Goal: Task Accomplishment & Management: Use online tool/utility

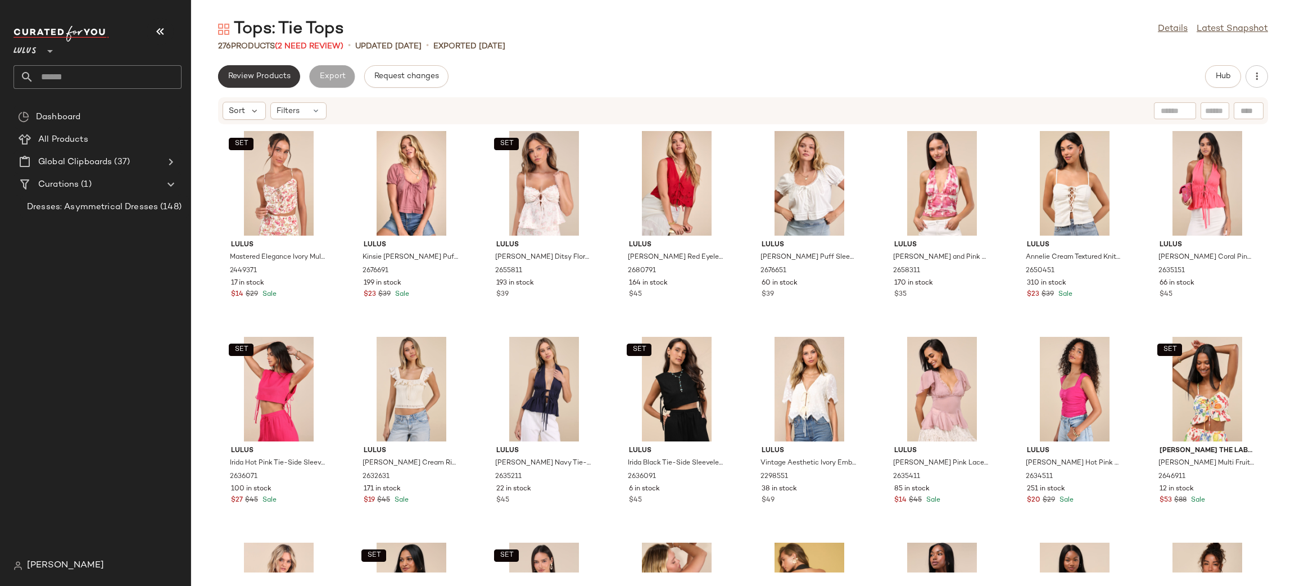
click at [273, 69] on button "Review Products" at bounding box center [259, 76] width 82 height 22
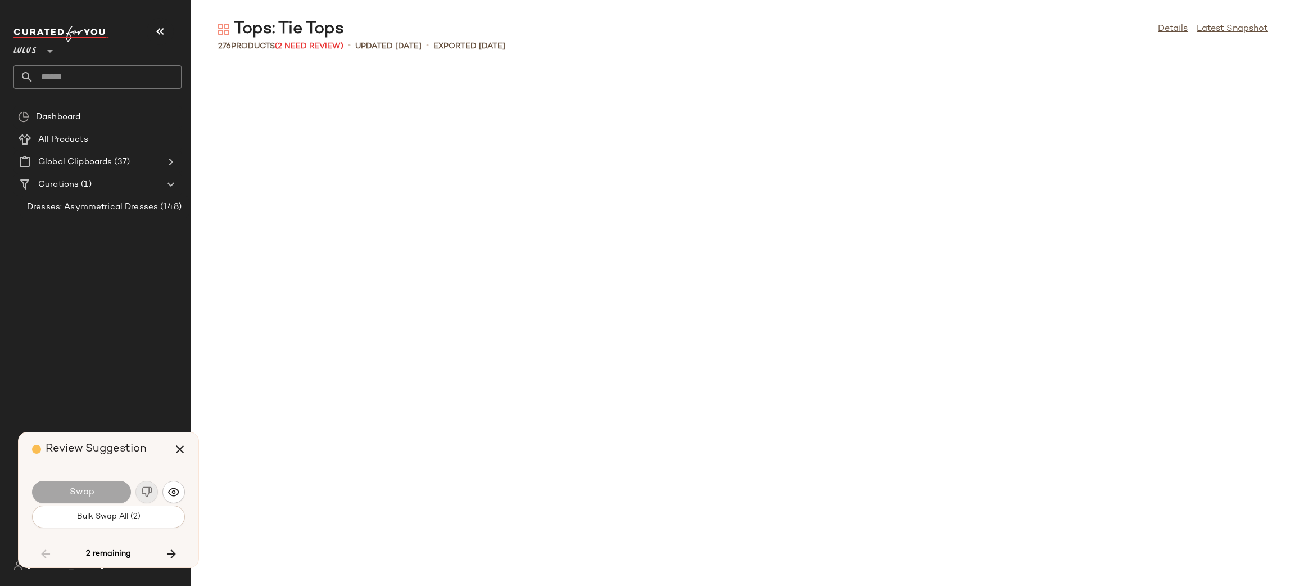
scroll to position [2674, 0]
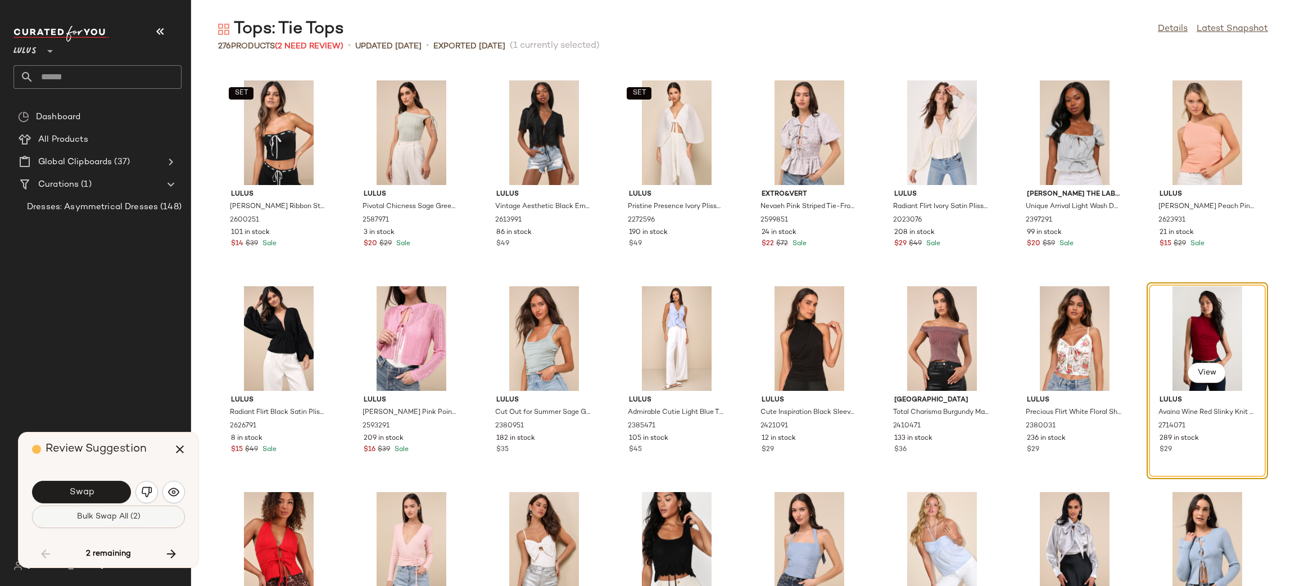
click at [135, 515] on span "Bulk Swap All (2)" at bounding box center [108, 516] width 64 height 9
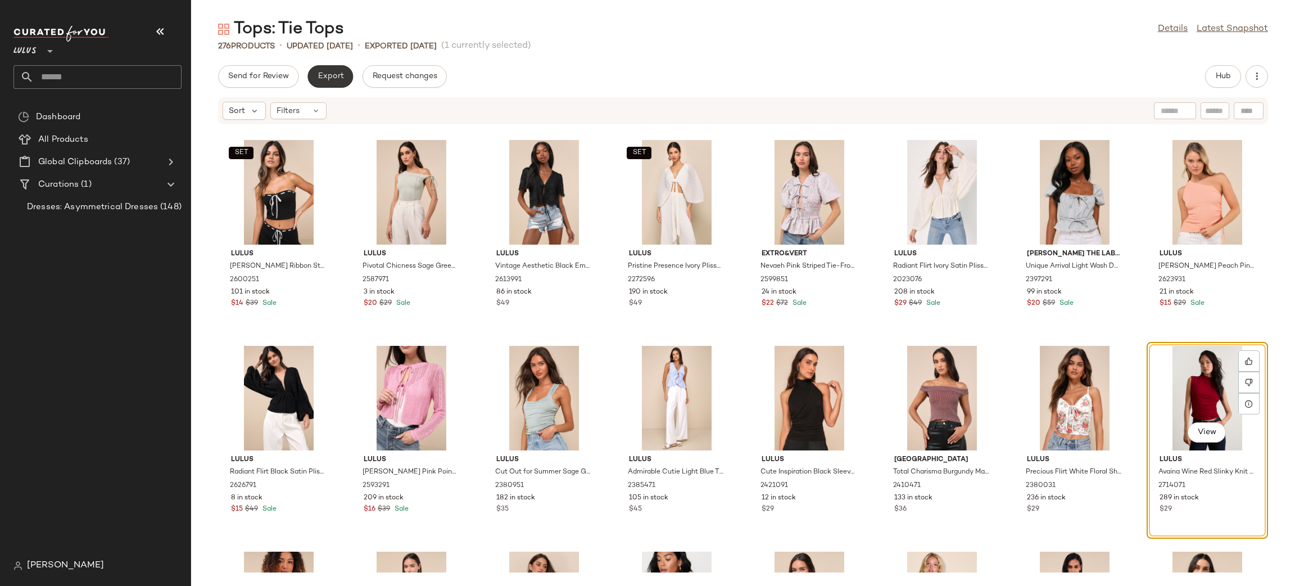
click at [330, 72] on span "Export" at bounding box center [330, 76] width 26 height 9
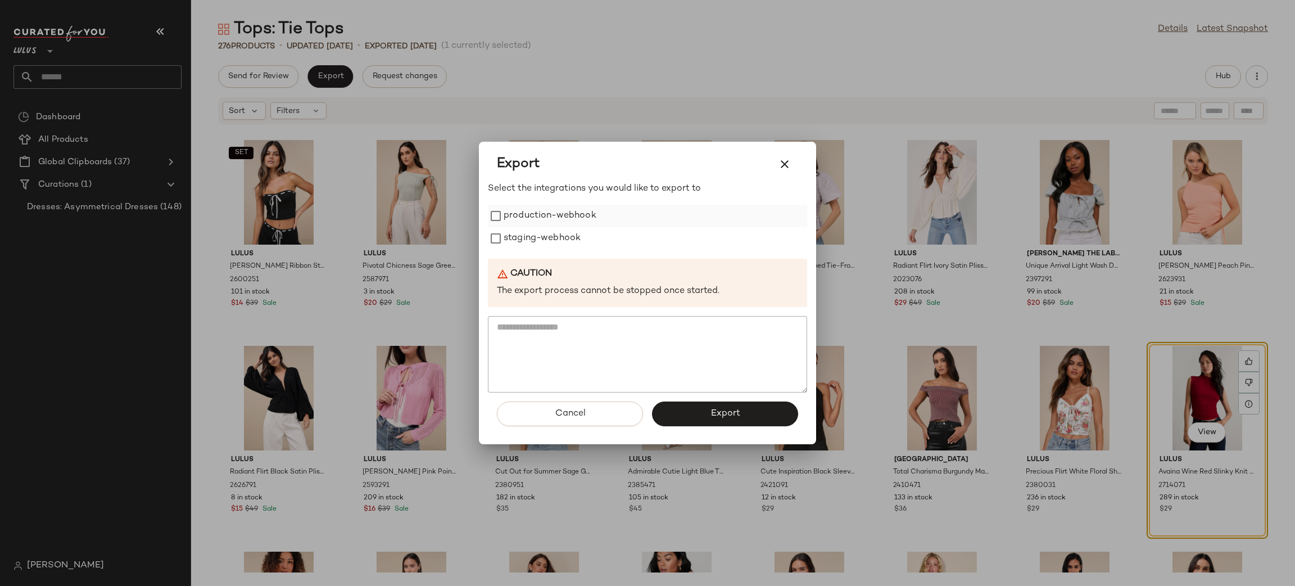
click at [548, 218] on label "production-webhook" at bounding box center [550, 216] width 93 height 22
click at [551, 234] on label "staging-webhook" at bounding box center [542, 238] width 77 height 22
click at [726, 408] on button "Export" at bounding box center [725, 413] width 146 height 25
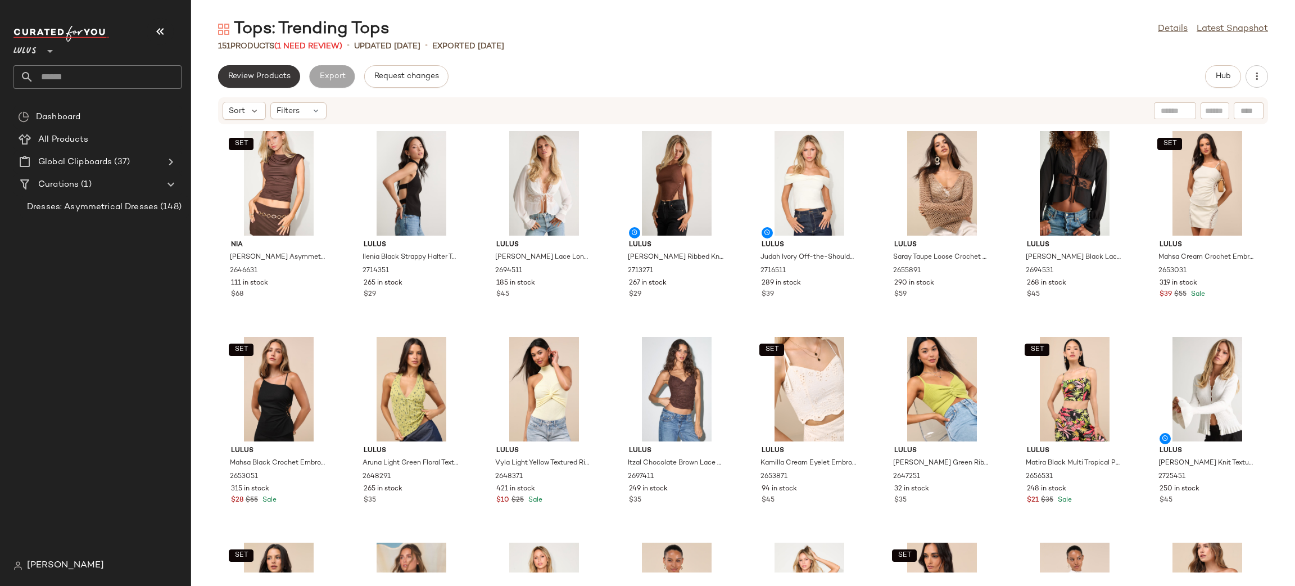
click at [273, 76] on span "Review Products" at bounding box center [259, 76] width 63 height 9
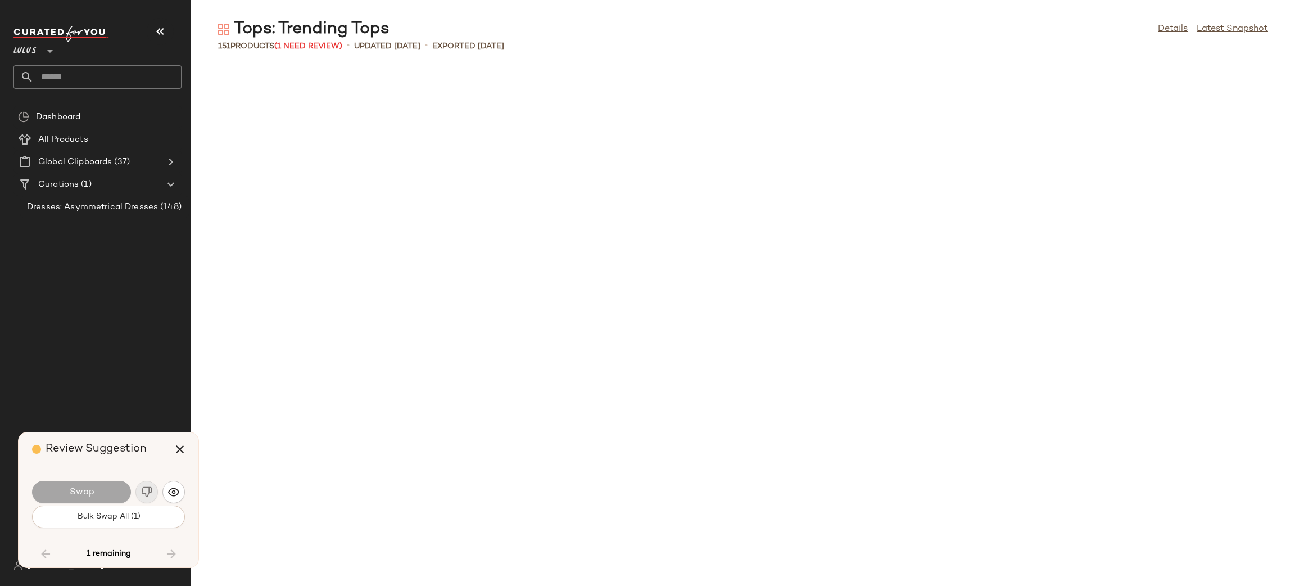
scroll to position [3085, 0]
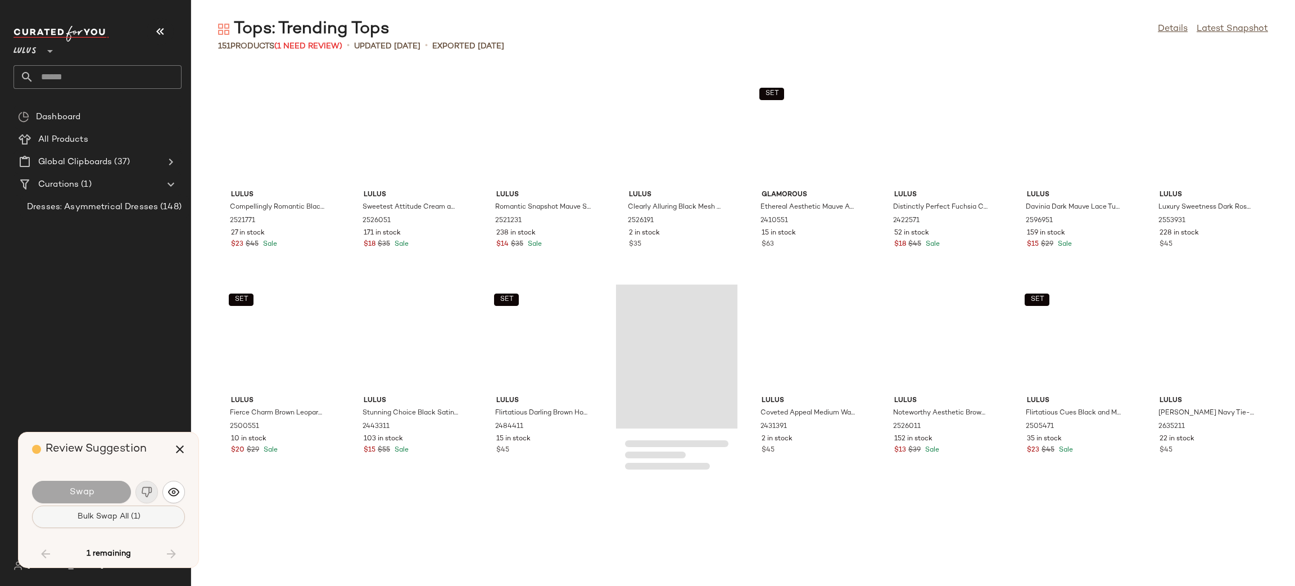
click at [141, 511] on button "Bulk Swap All (1)" at bounding box center [108, 516] width 153 height 22
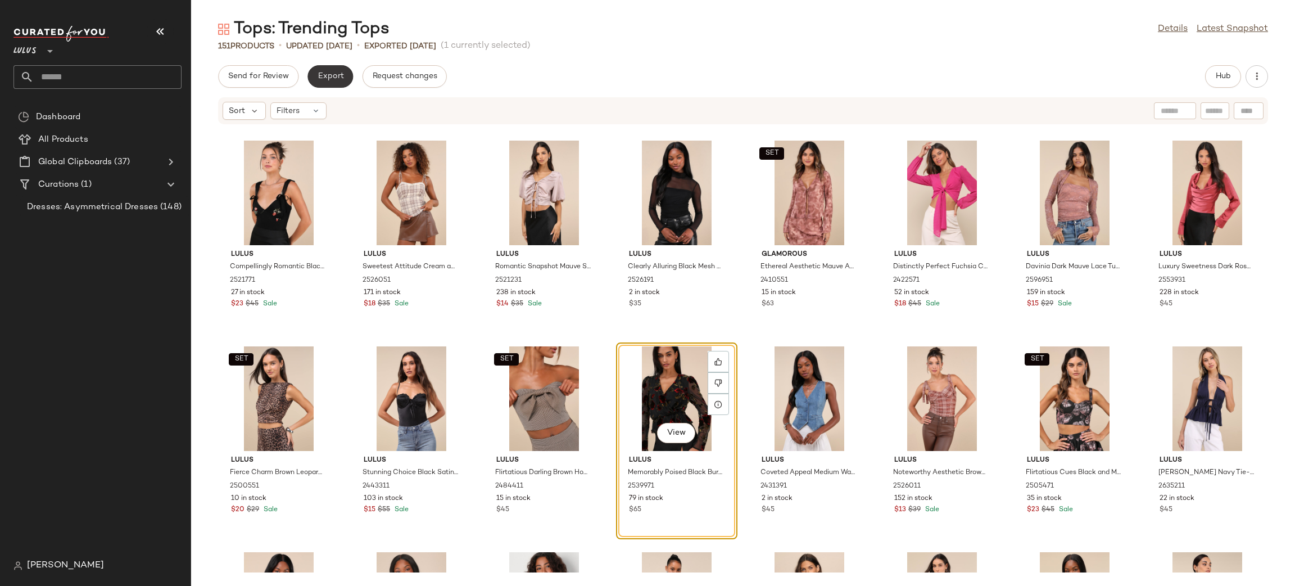
click at [333, 74] on span "Export" at bounding box center [330, 76] width 26 height 9
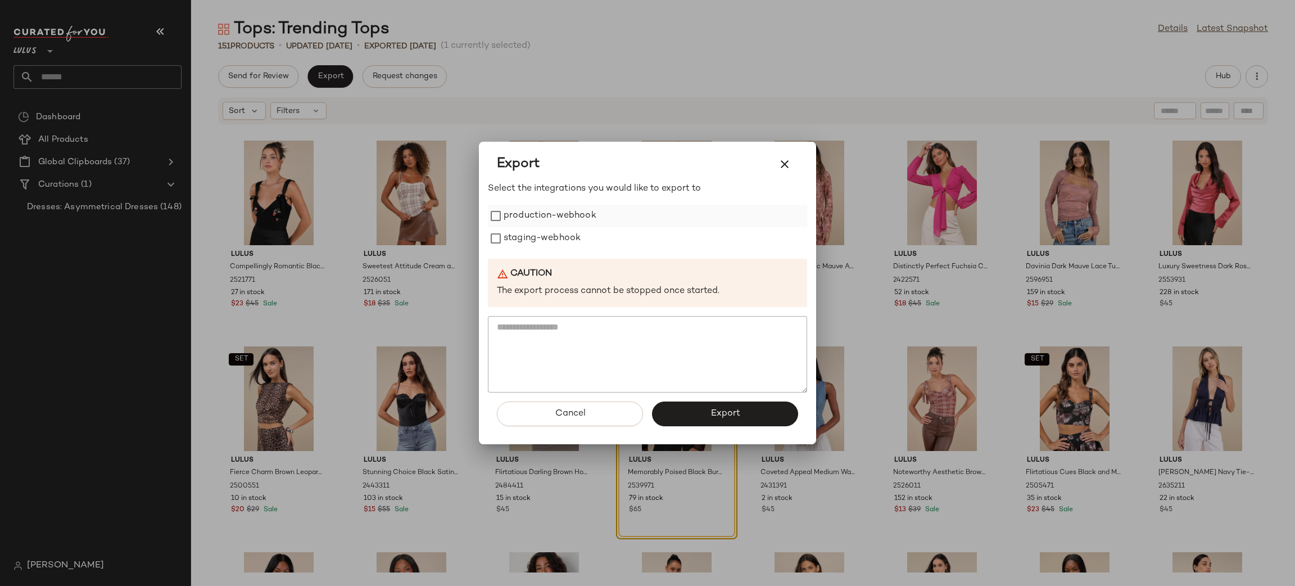
click at [526, 218] on label "production-webhook" at bounding box center [550, 216] width 93 height 22
click at [527, 246] on label "staging-webhook" at bounding box center [542, 238] width 77 height 22
click at [754, 405] on button "Export" at bounding box center [725, 413] width 146 height 25
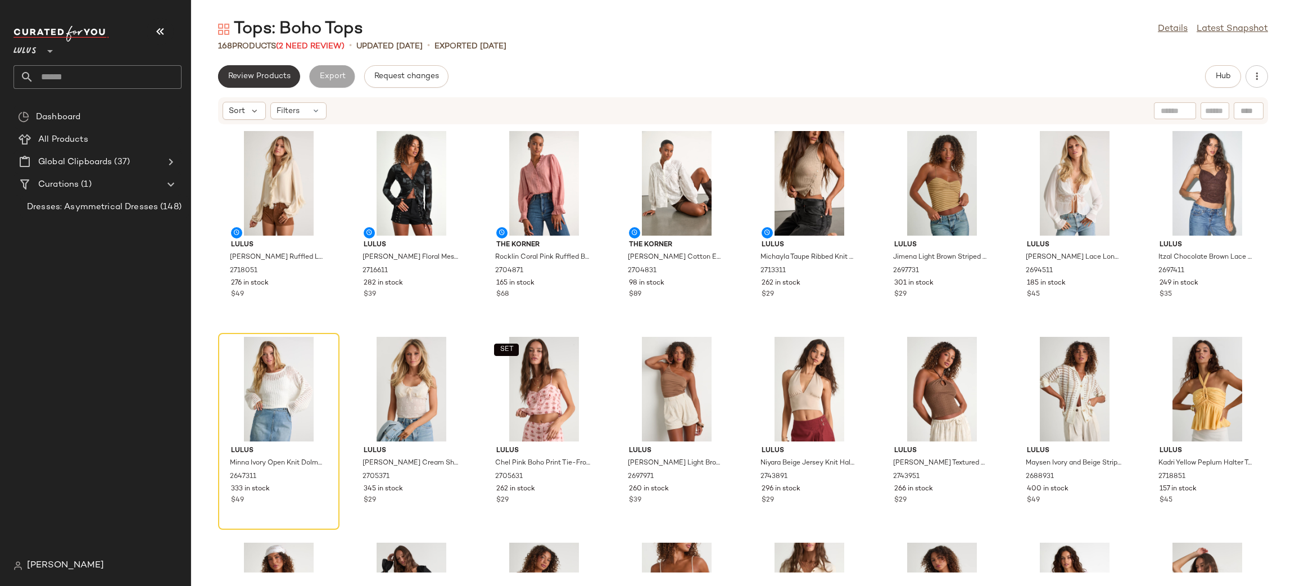
click at [241, 67] on button "Review Products" at bounding box center [259, 76] width 82 height 22
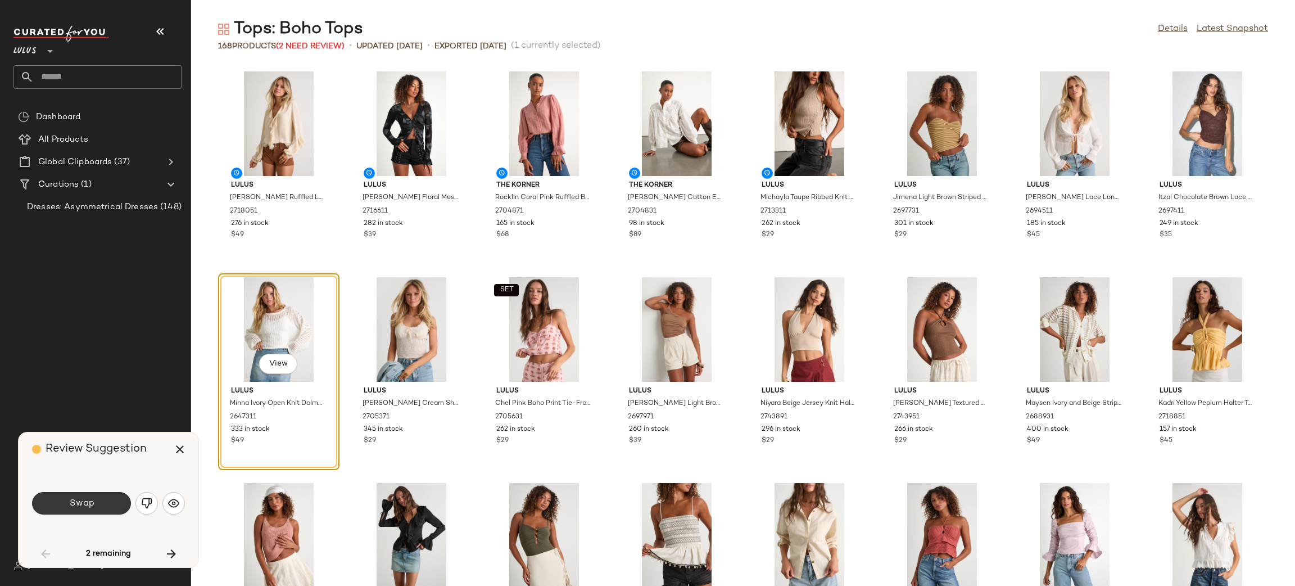
click at [97, 500] on button "Swap" at bounding box center [81, 503] width 99 height 22
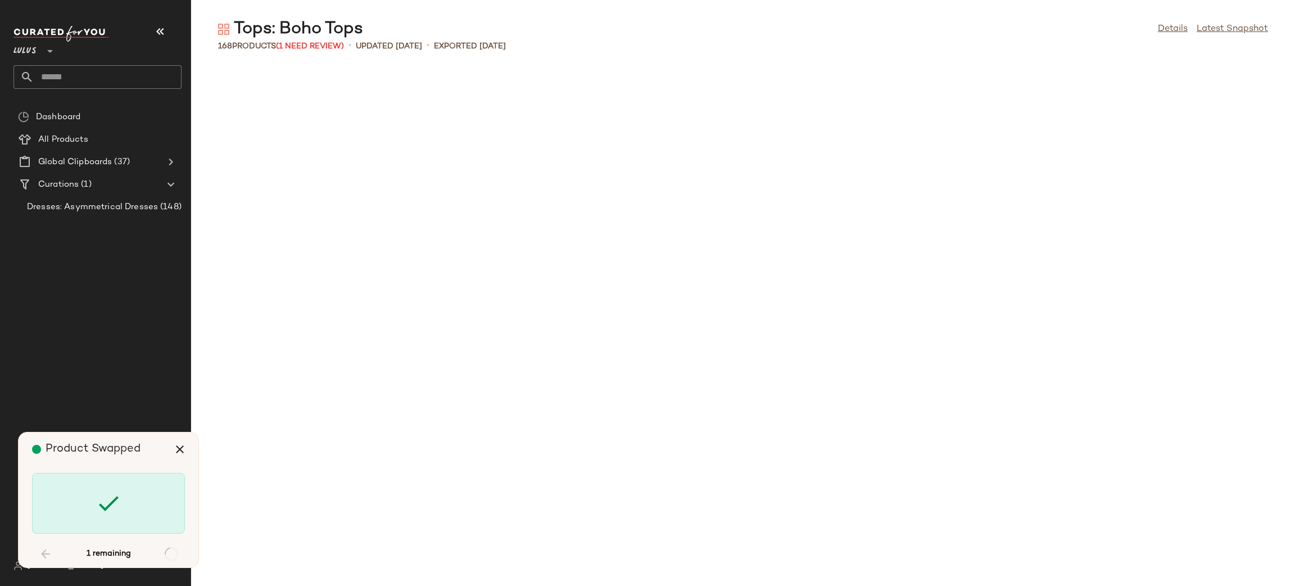
scroll to position [3702, 0]
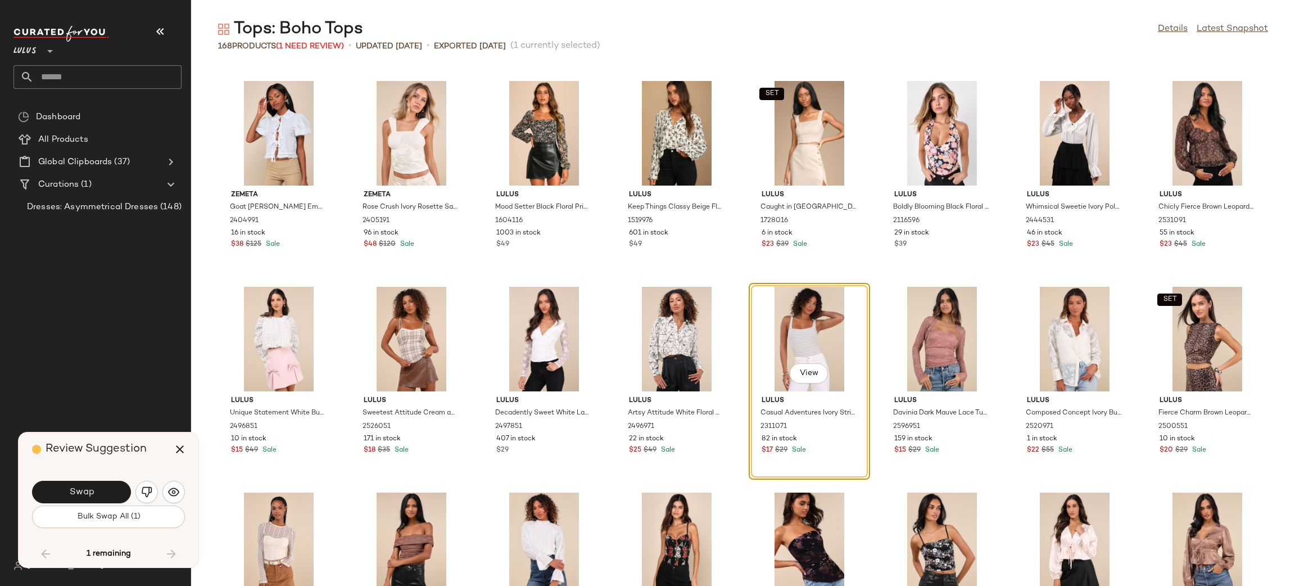
click at [80, 479] on div "Swap" at bounding box center [108, 491] width 153 height 27
click at [91, 510] on button "Bulk Swap All (1)" at bounding box center [108, 516] width 153 height 22
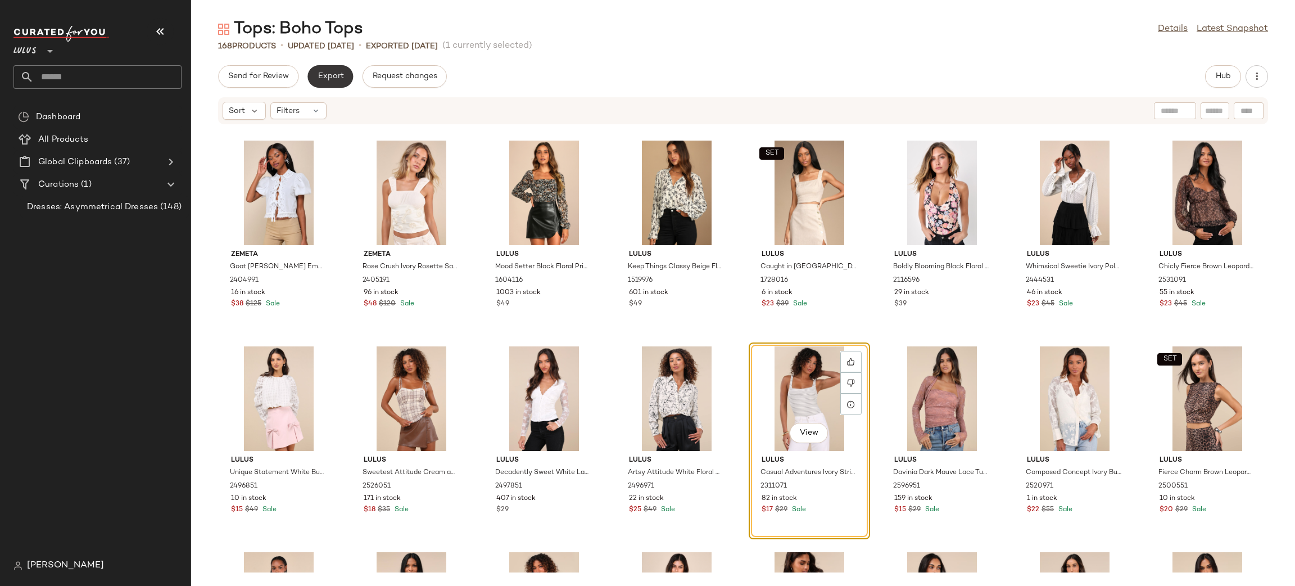
click at [341, 76] on span "Export" at bounding box center [330, 76] width 26 height 9
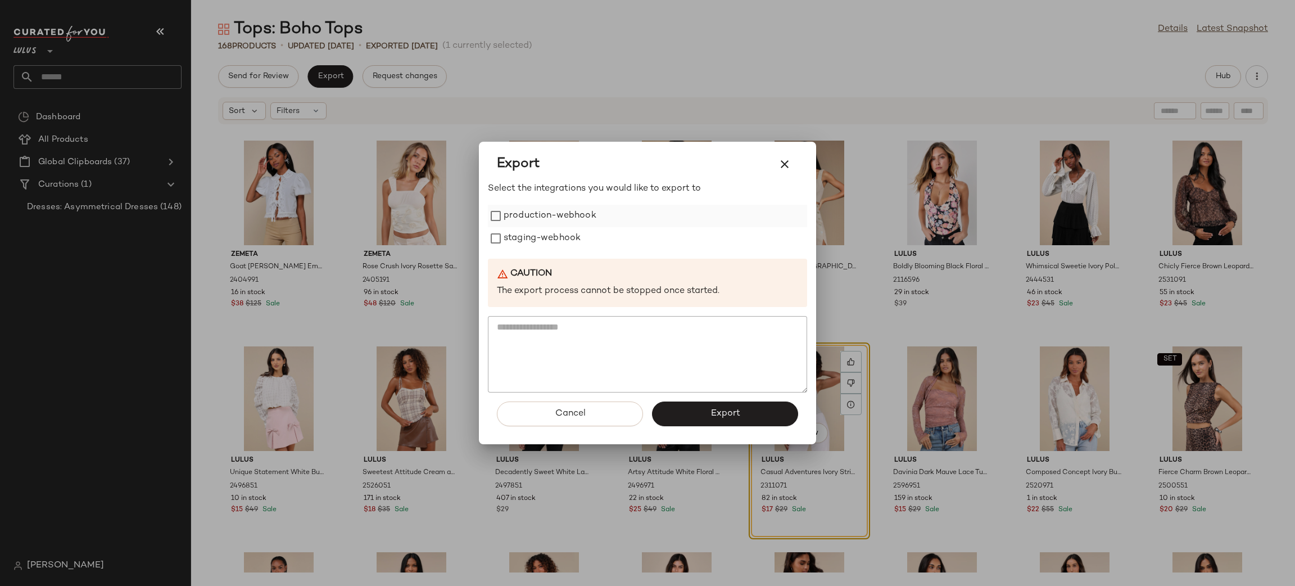
click at [567, 216] on label "production-webhook" at bounding box center [550, 216] width 93 height 22
click at [551, 238] on label "staging-webhook" at bounding box center [542, 238] width 77 height 22
click at [740, 410] on button "Export" at bounding box center [725, 413] width 146 height 25
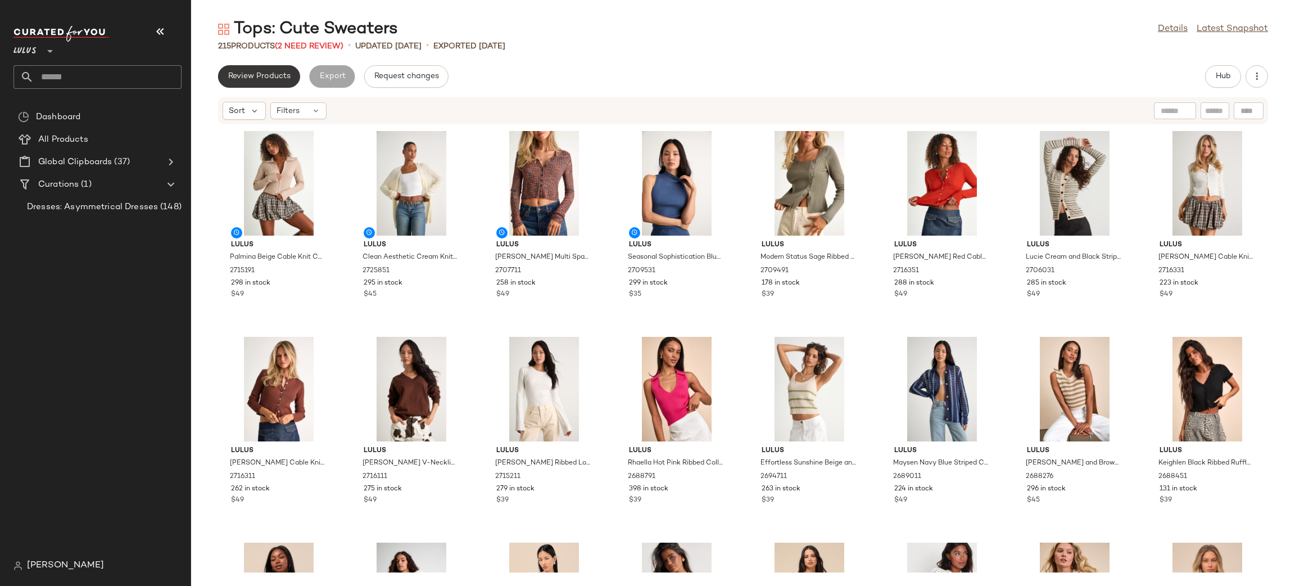
click at [277, 75] on span "Review Products" at bounding box center [259, 76] width 63 height 9
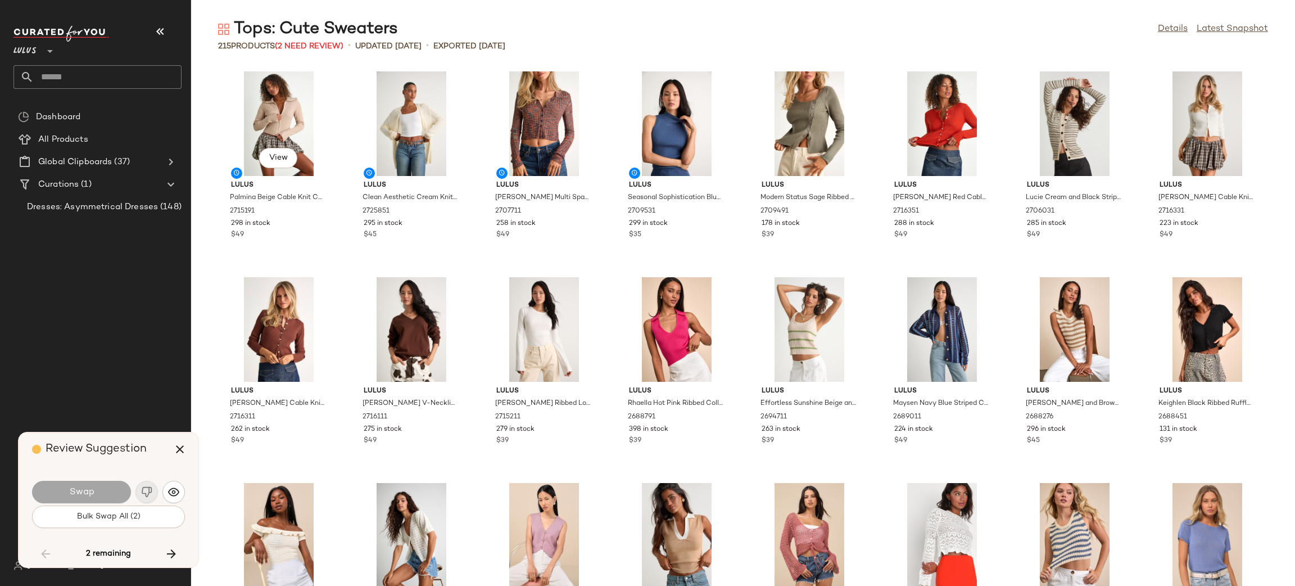
scroll to position [3291, 0]
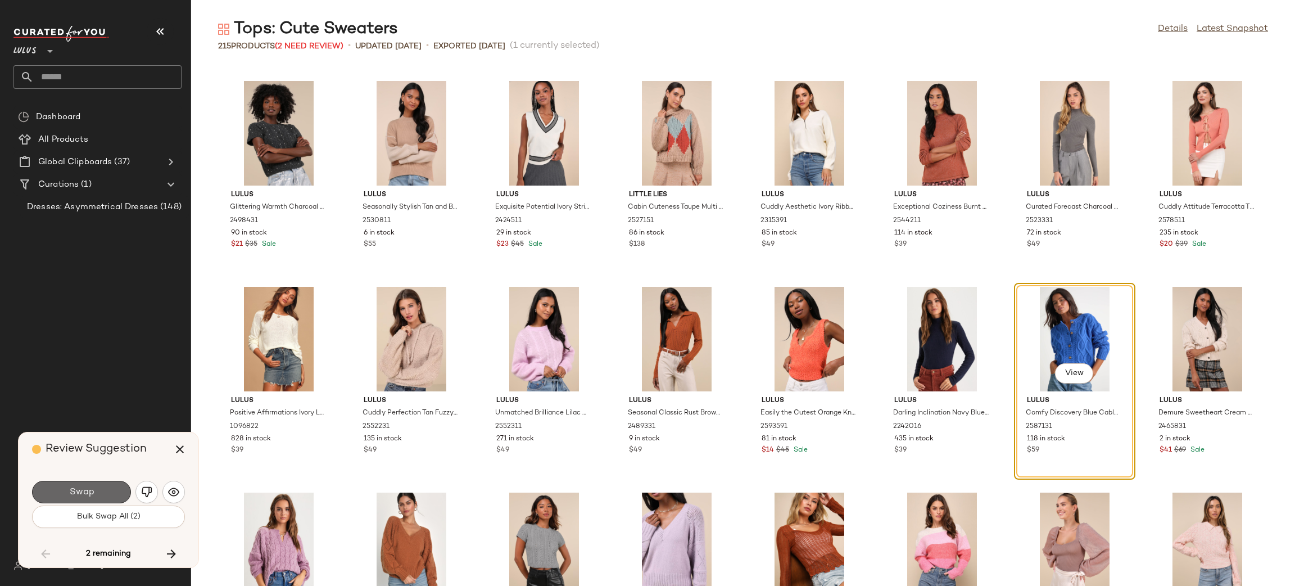
click at [74, 497] on button "Swap" at bounding box center [81, 492] width 99 height 22
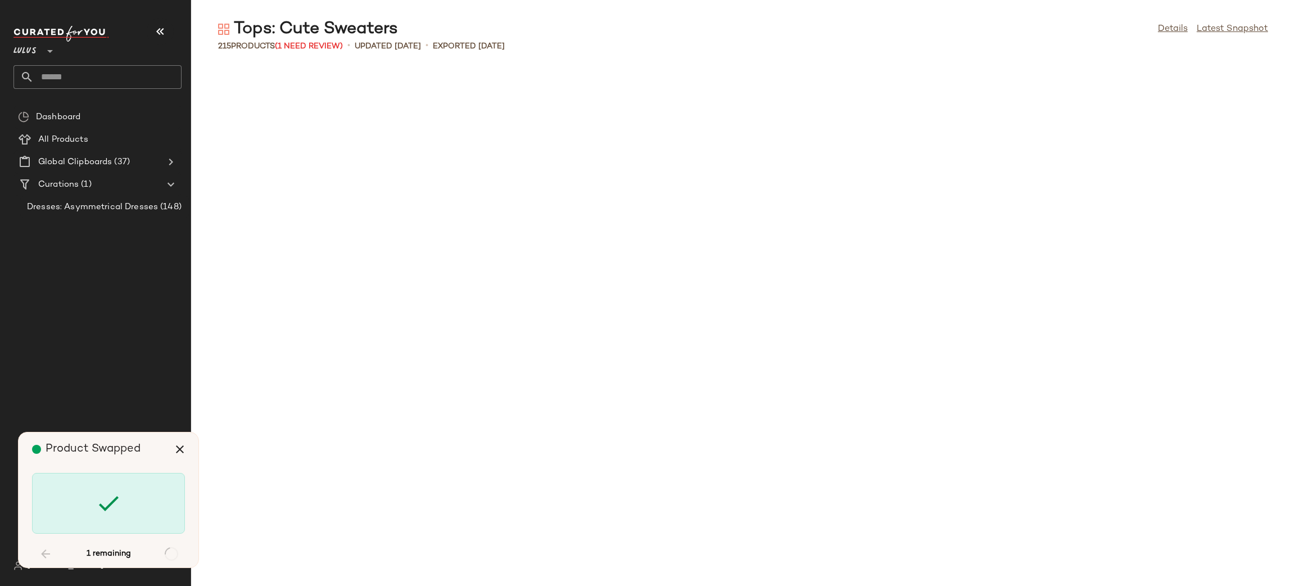
scroll to position [5036, 0]
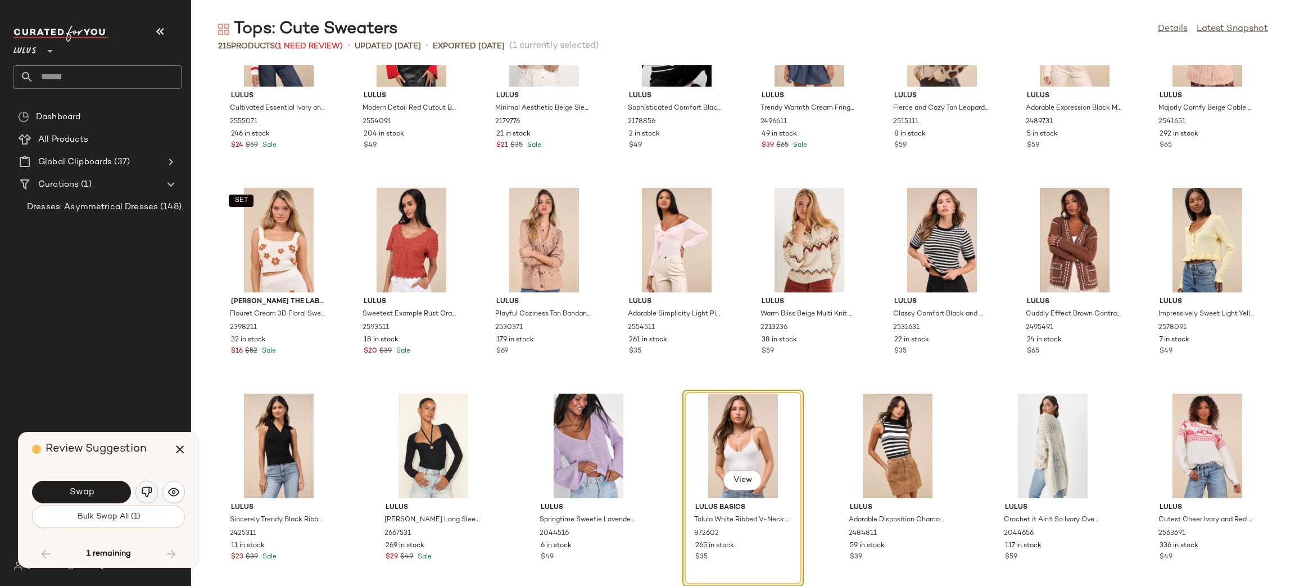
click at [144, 492] on img "button" at bounding box center [146, 491] width 11 height 11
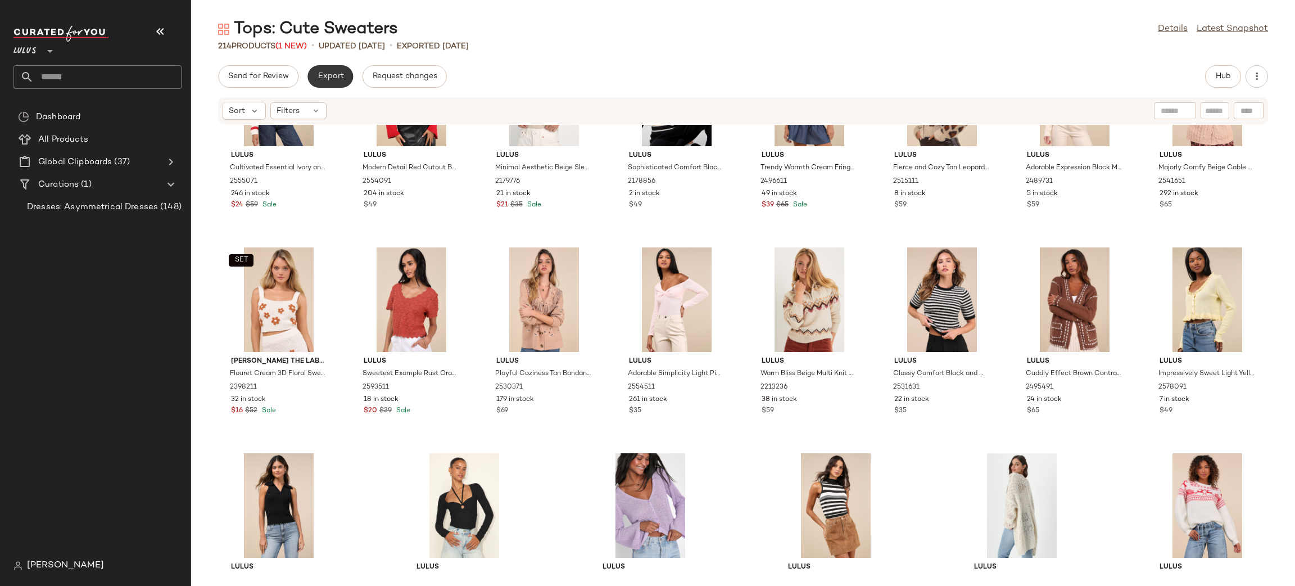
click at [330, 80] on span "Export" at bounding box center [330, 76] width 26 height 9
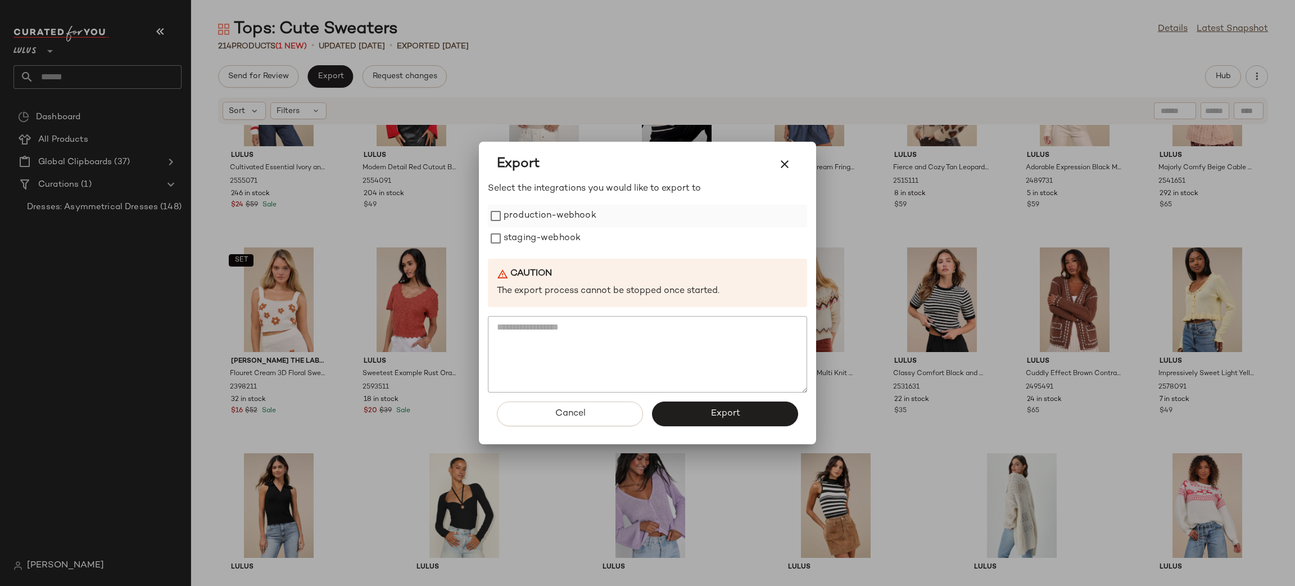
click at [553, 218] on label "production-webhook" at bounding box center [550, 216] width 93 height 22
click at [554, 235] on label "staging-webhook" at bounding box center [542, 238] width 77 height 22
click at [690, 419] on button "Export" at bounding box center [725, 413] width 146 height 25
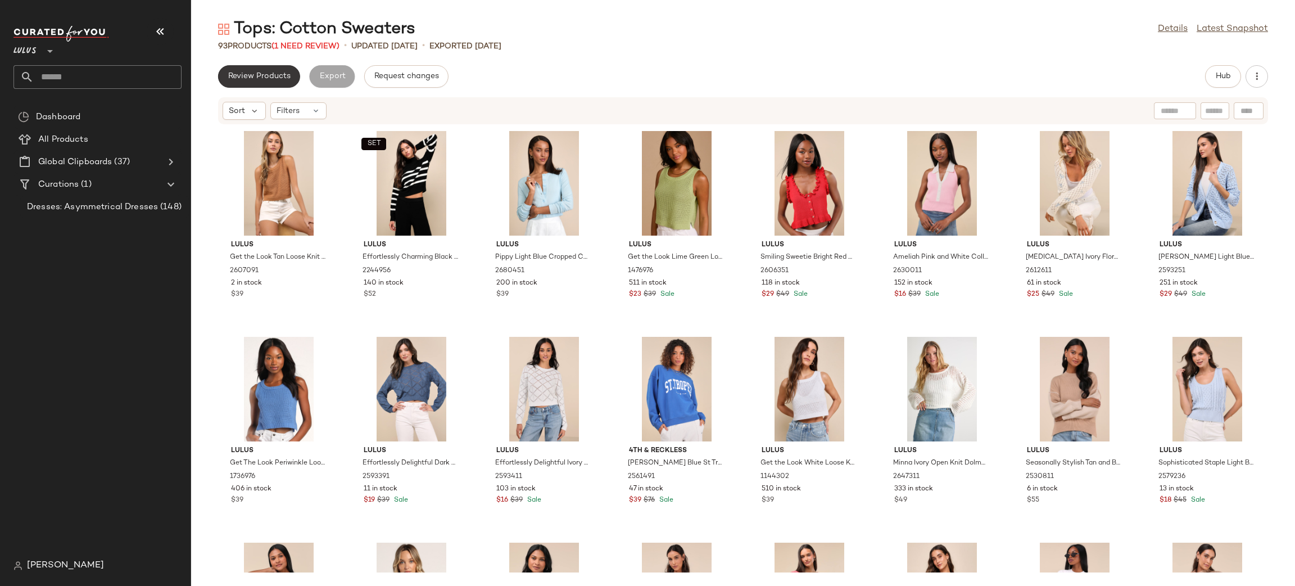
click at [270, 82] on button "Review Products" at bounding box center [259, 76] width 82 height 22
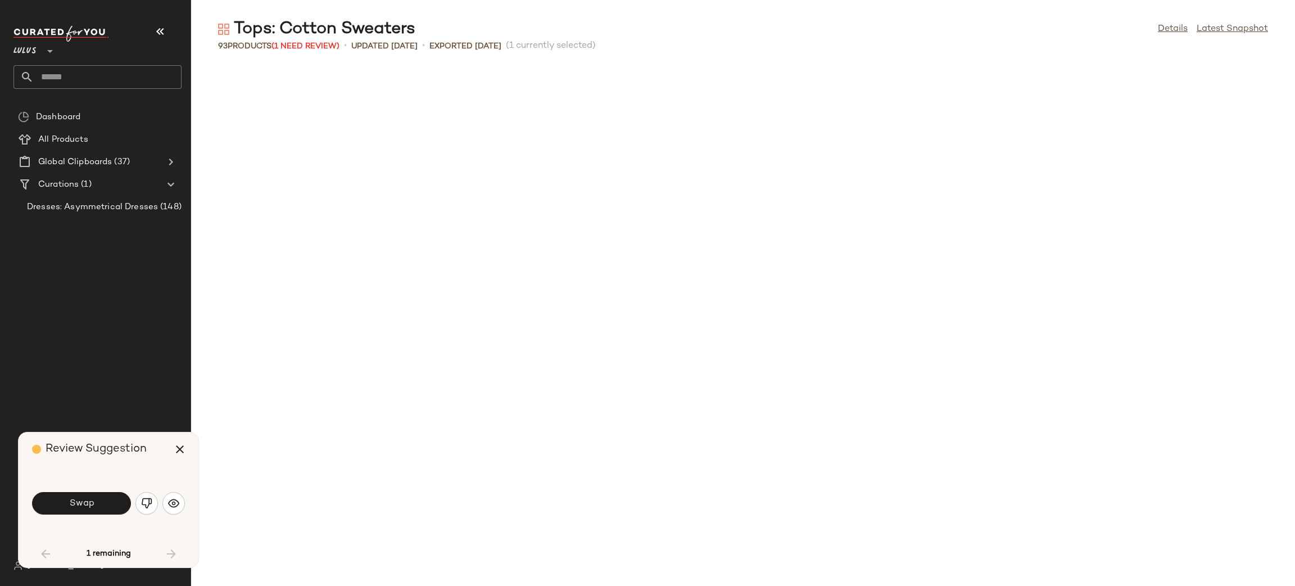
scroll to position [626, 0]
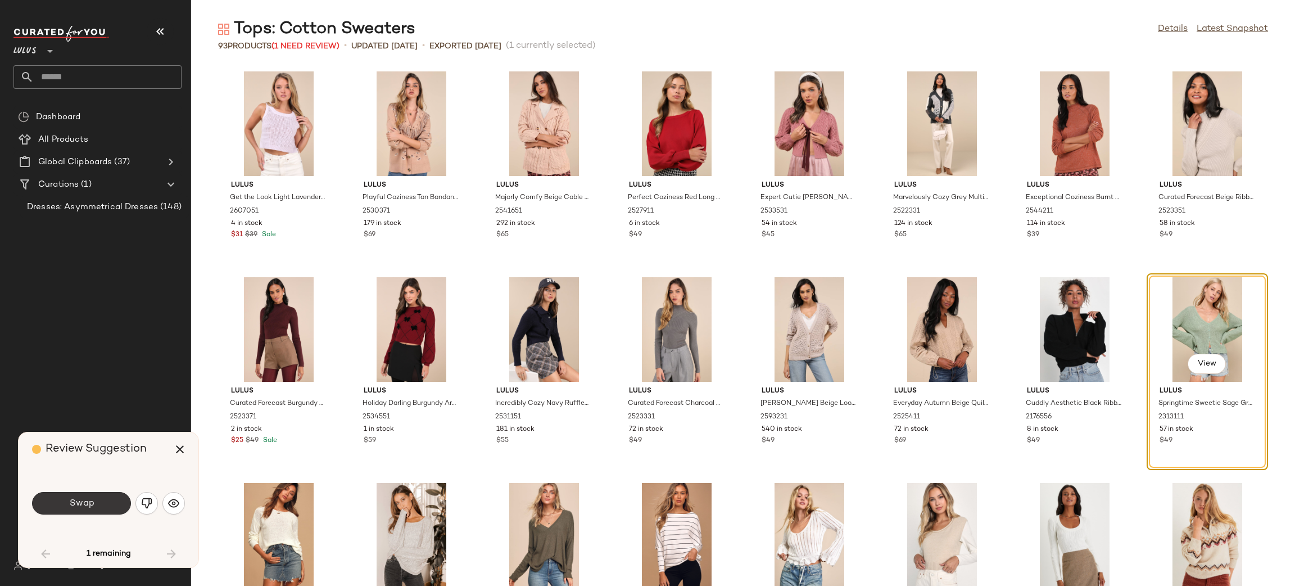
click at [102, 510] on button "Swap" at bounding box center [81, 503] width 99 height 22
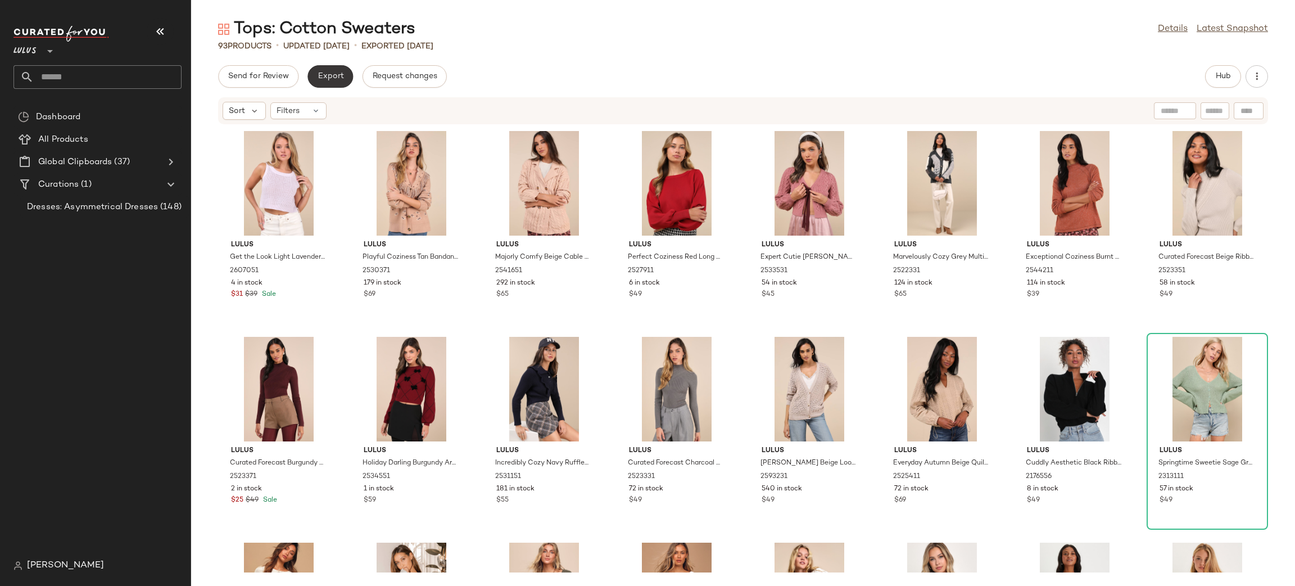
click at [327, 72] on span "Export" at bounding box center [330, 76] width 26 height 9
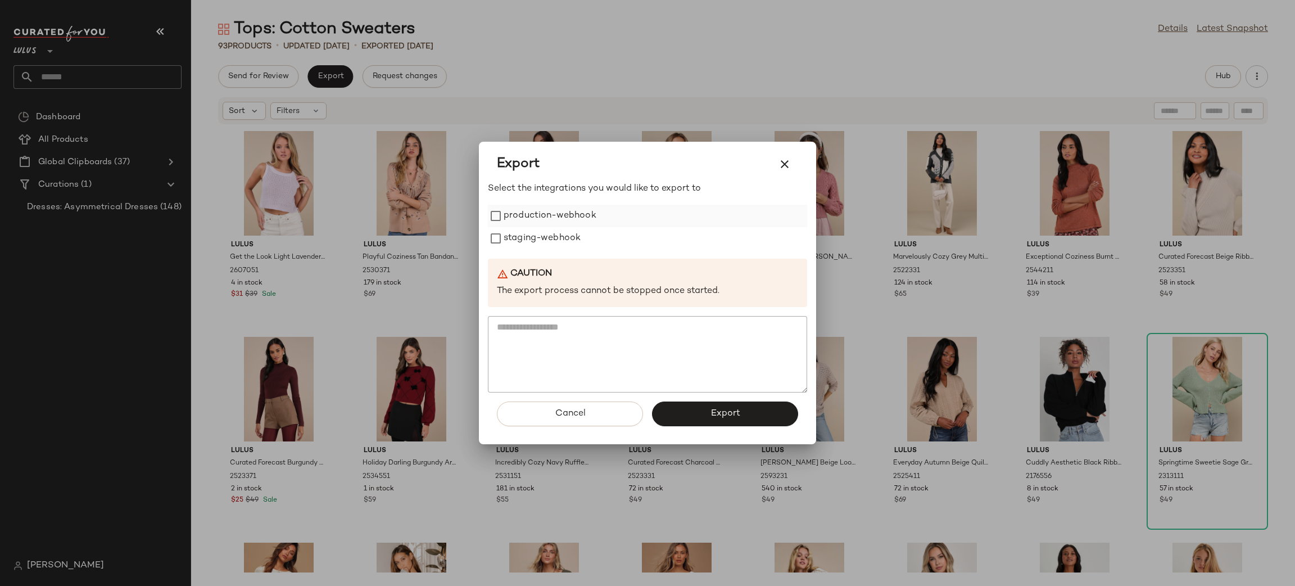
click at [528, 215] on label "production-webhook" at bounding box center [550, 216] width 93 height 22
click at [545, 239] on label "staging-webhook" at bounding box center [542, 238] width 77 height 22
click at [726, 413] on span "Export" at bounding box center [725, 413] width 30 height 11
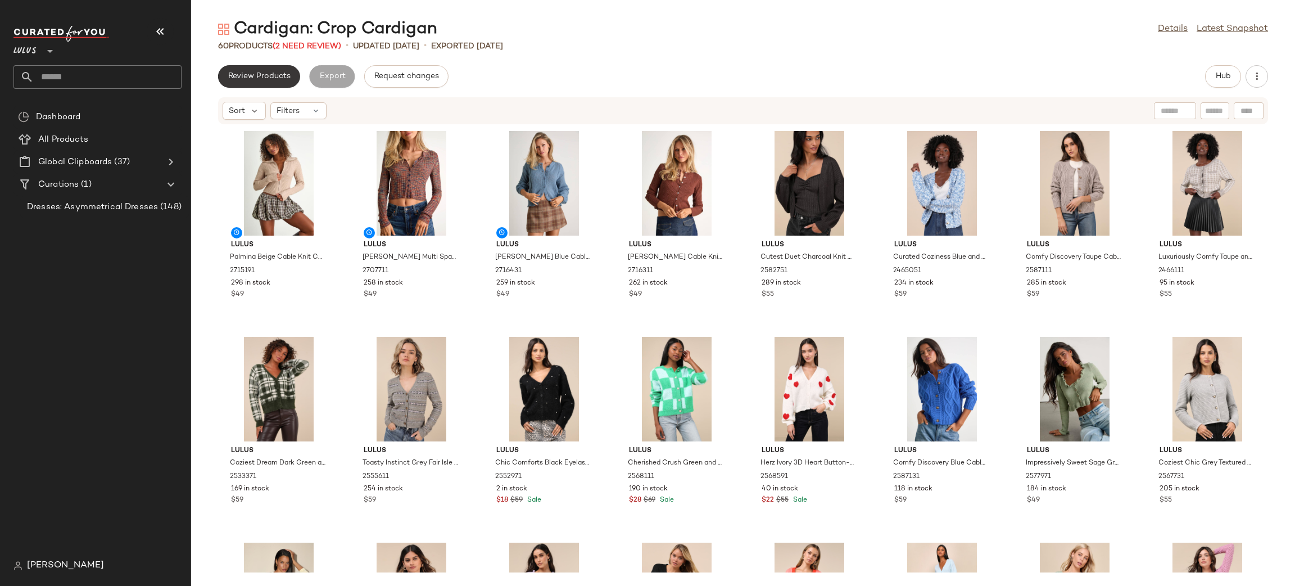
click at [250, 69] on button "Review Products" at bounding box center [259, 76] width 82 height 22
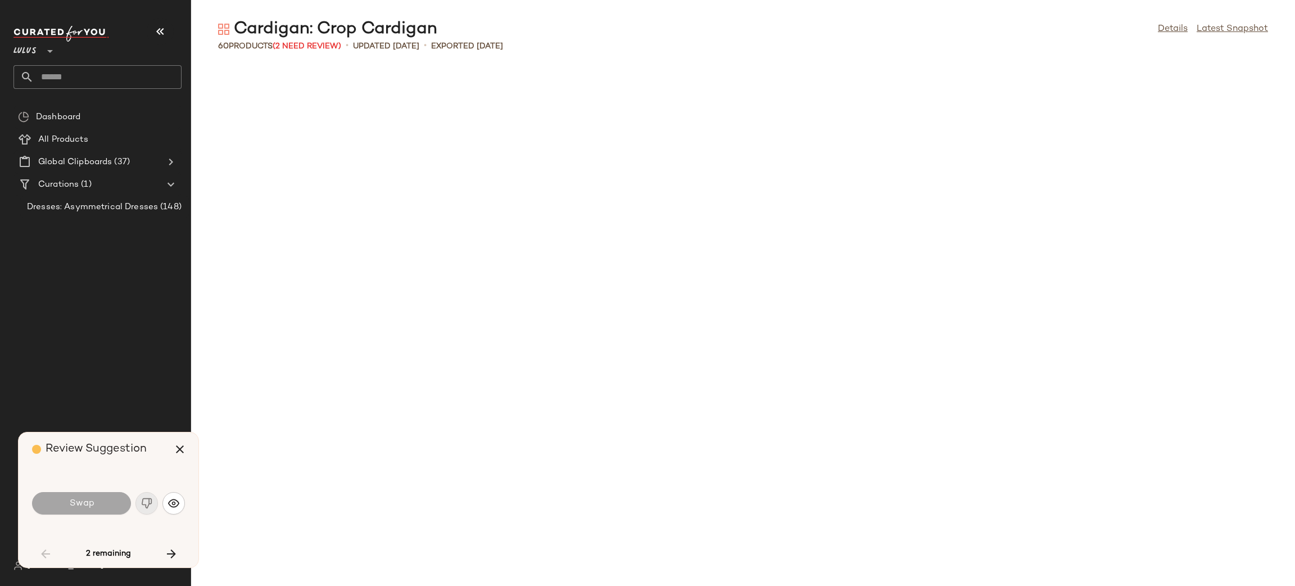
scroll to position [832, 0]
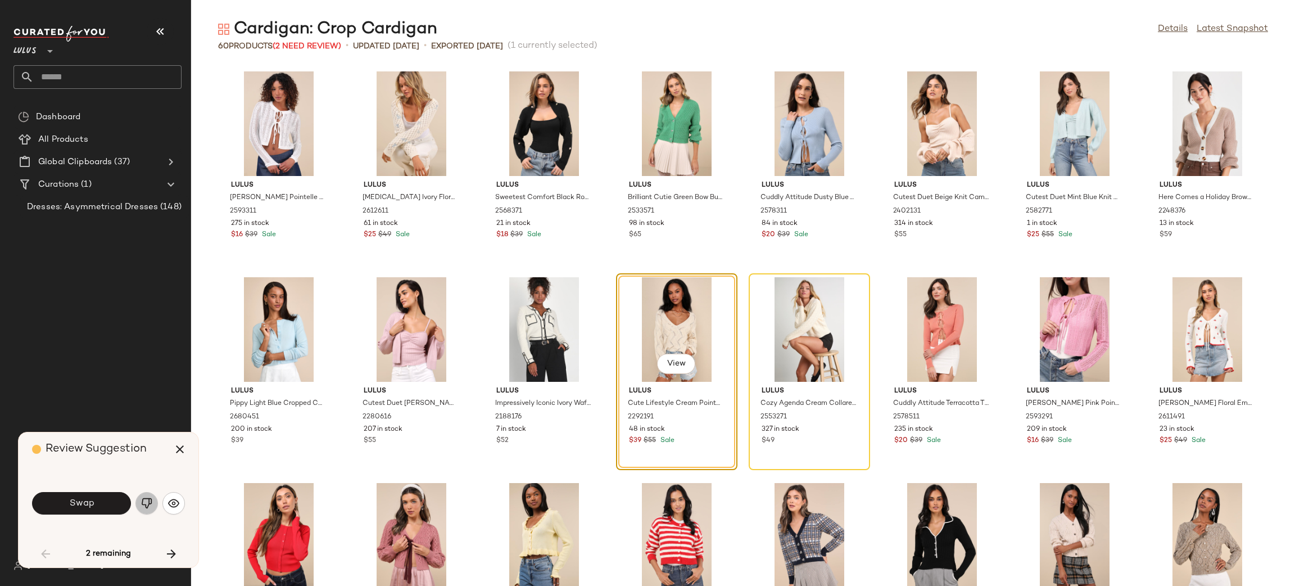
click at [149, 498] on img "button" at bounding box center [146, 502] width 11 height 11
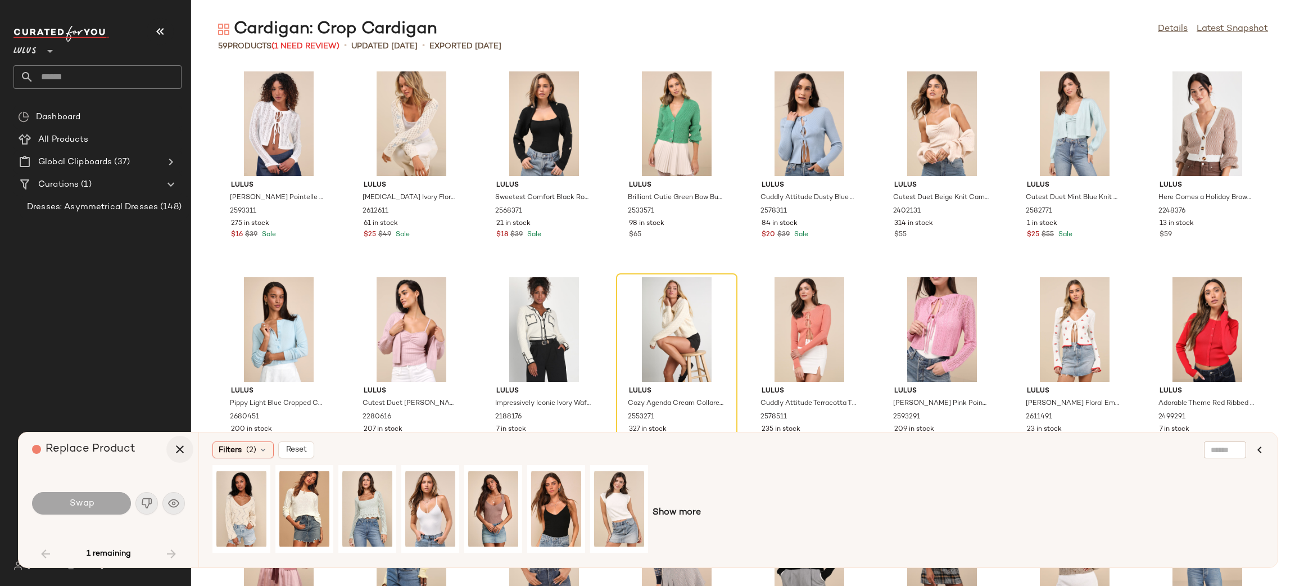
click at [174, 455] on icon "button" at bounding box center [179, 448] width 13 height 13
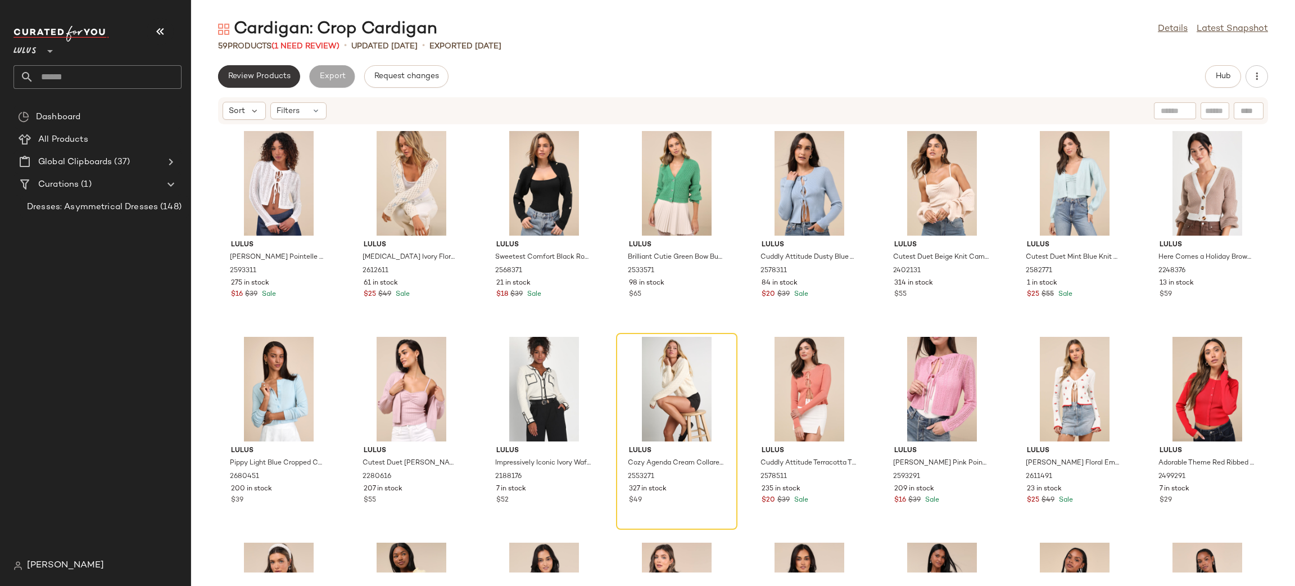
click at [286, 74] on span "Review Products" at bounding box center [259, 76] width 63 height 9
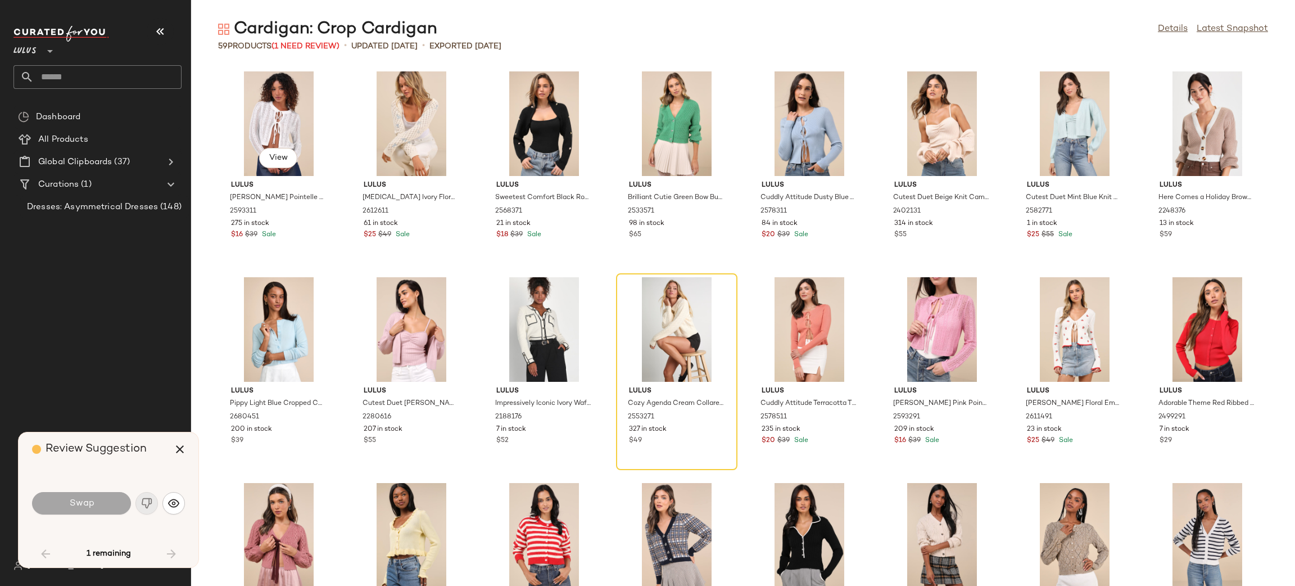
scroll to position [822, 0]
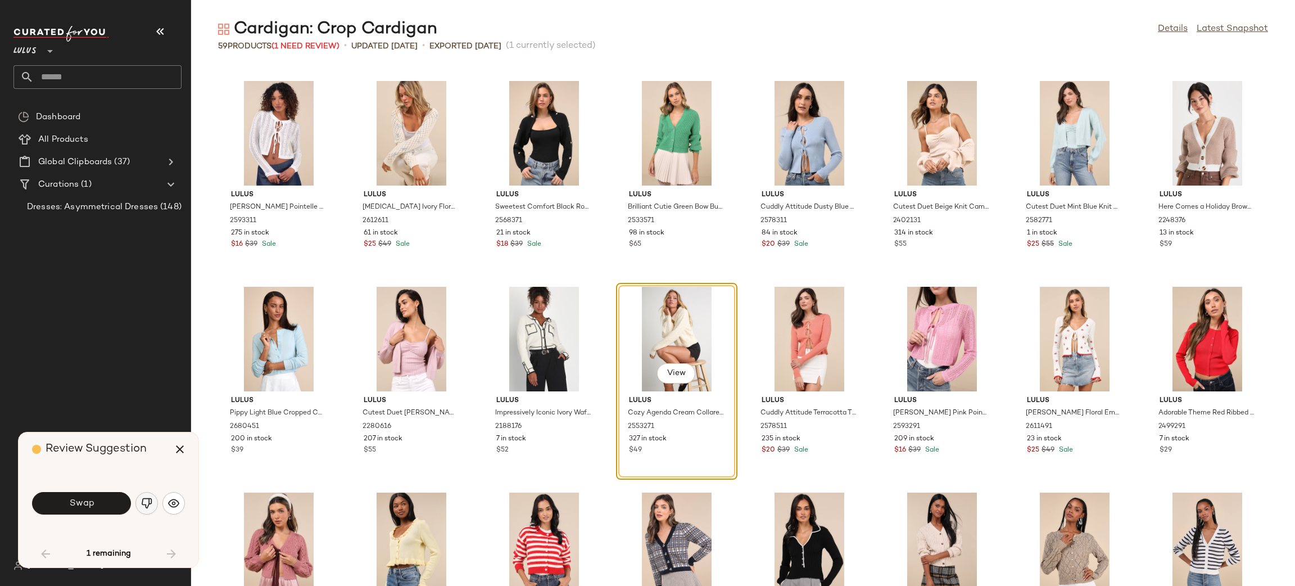
click at [148, 500] on img "button" at bounding box center [146, 502] width 11 height 11
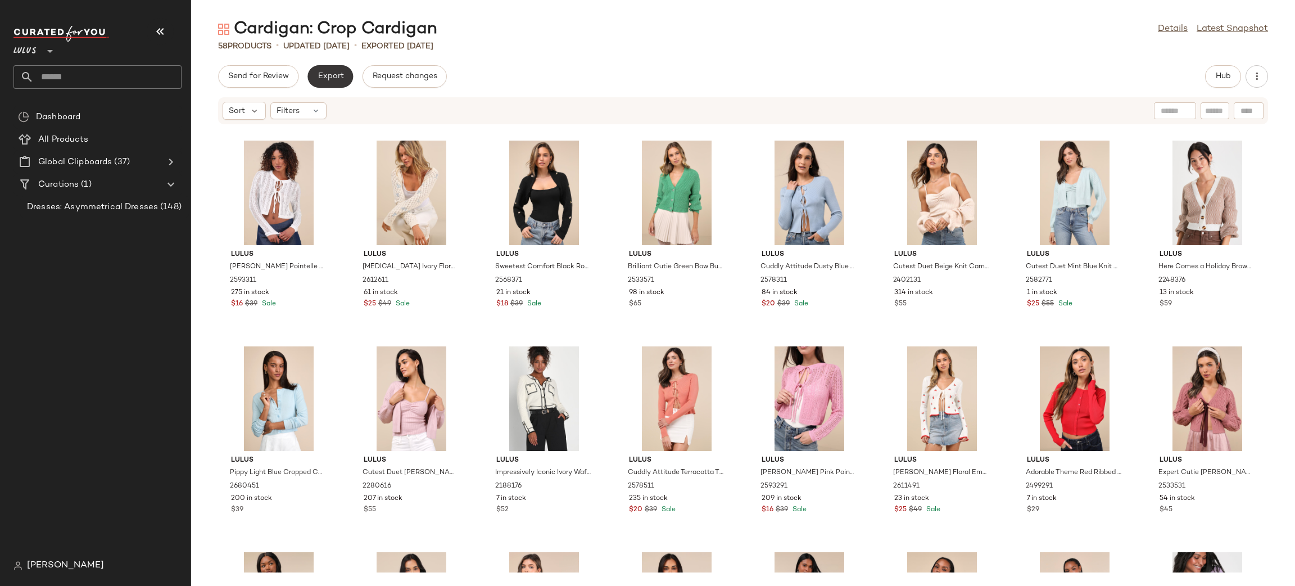
click at [336, 75] on span "Export" at bounding box center [330, 76] width 26 height 9
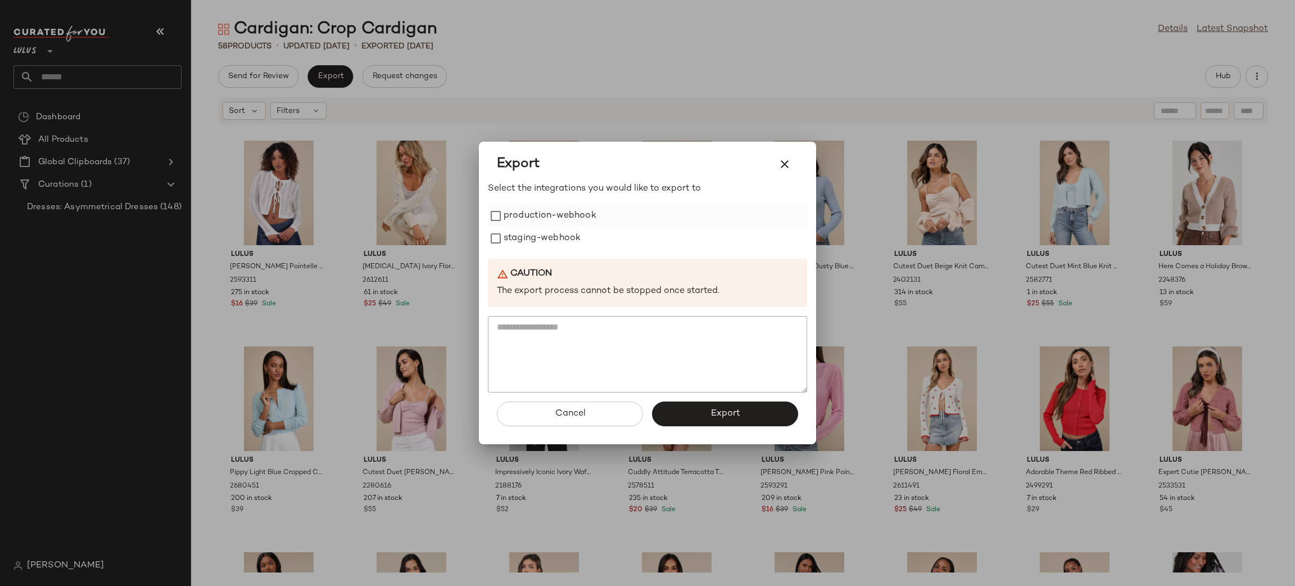
click at [527, 217] on label "production-webhook" at bounding box center [550, 216] width 93 height 22
click at [537, 231] on label "staging-webhook" at bounding box center [542, 238] width 77 height 22
click at [725, 416] on span "Export" at bounding box center [725, 413] width 30 height 11
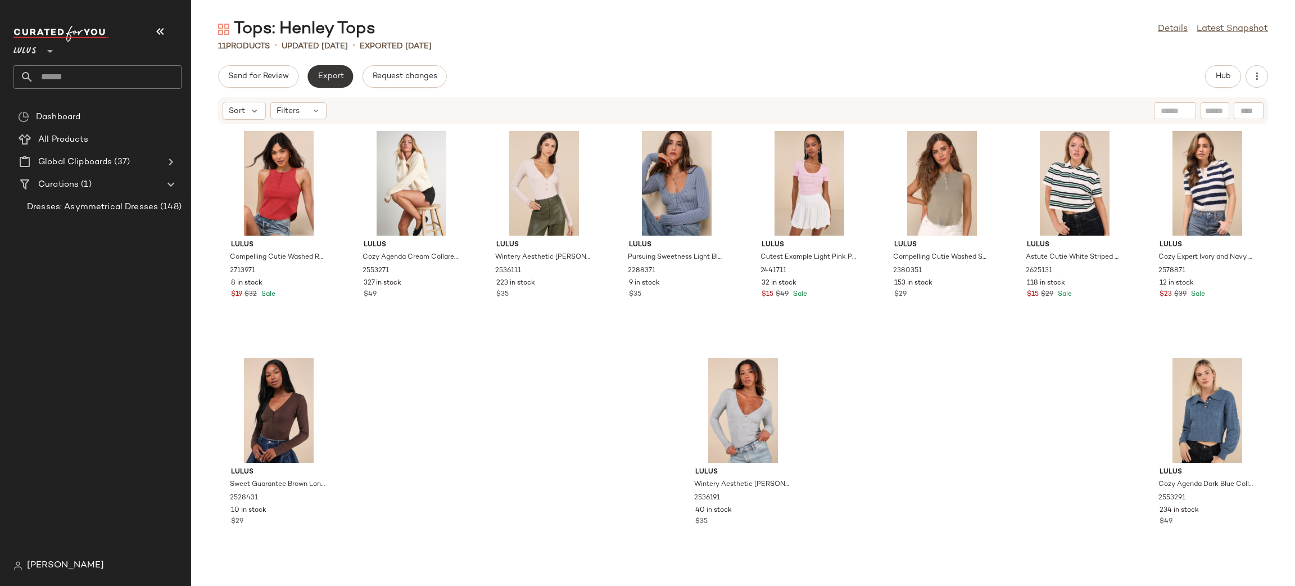
click at [329, 73] on span "Export" at bounding box center [330, 76] width 26 height 9
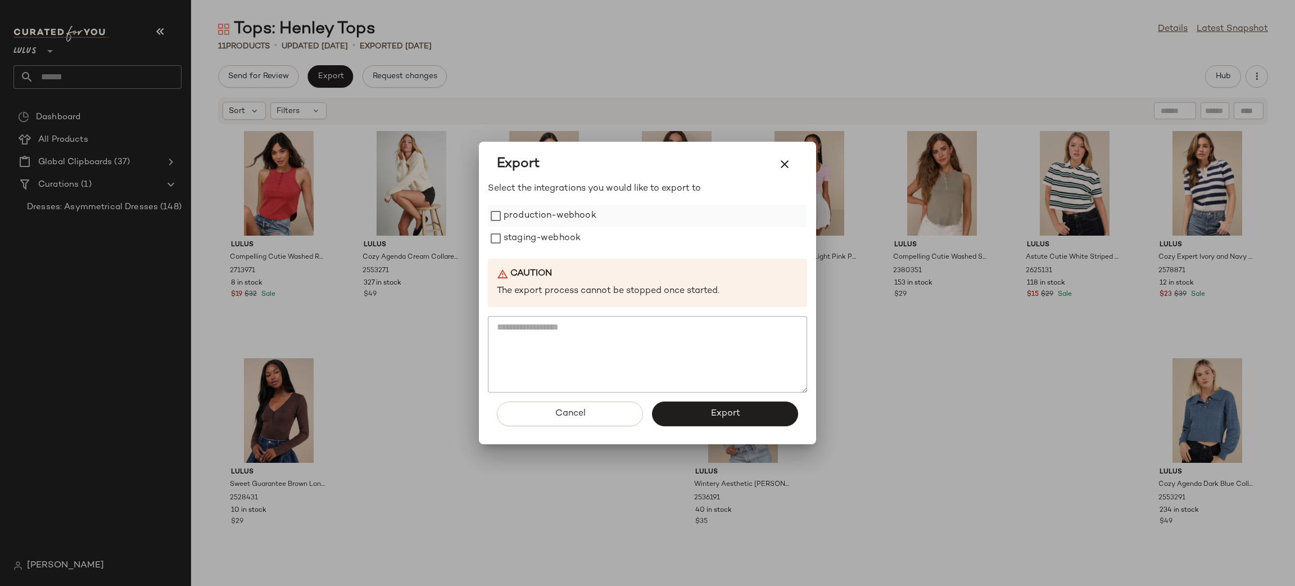
click at [559, 218] on label "production-webhook" at bounding box center [550, 216] width 93 height 22
click at [547, 237] on label "staging-webhook" at bounding box center [542, 238] width 77 height 22
click at [754, 411] on button "Export" at bounding box center [725, 413] width 146 height 25
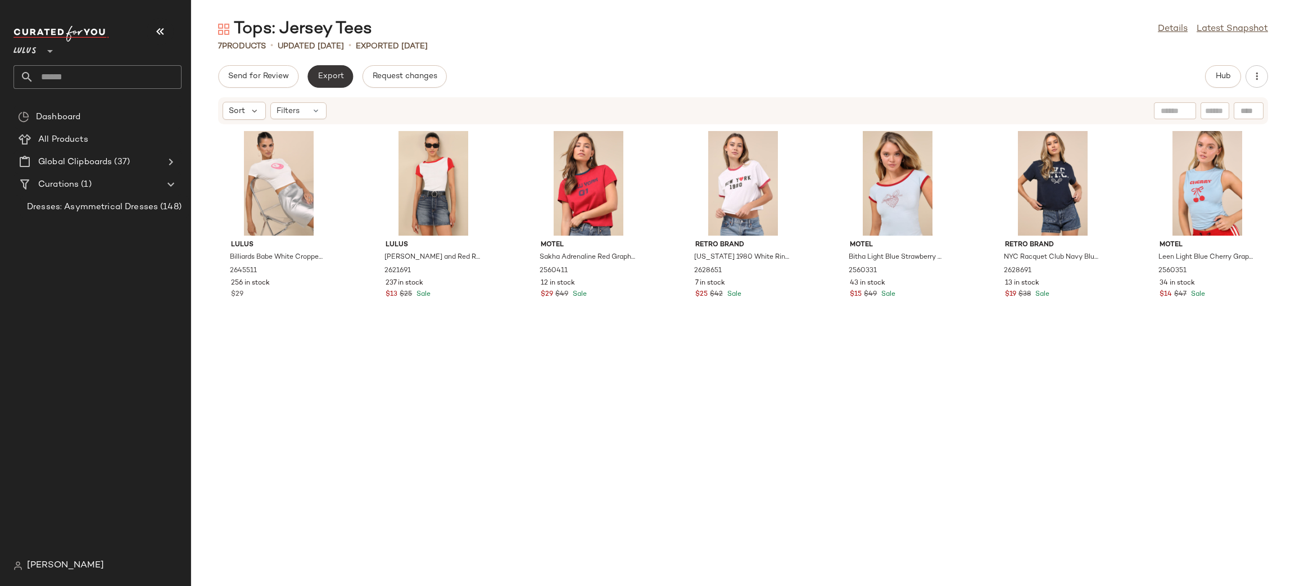
click at [336, 72] on span "Export" at bounding box center [330, 76] width 26 height 9
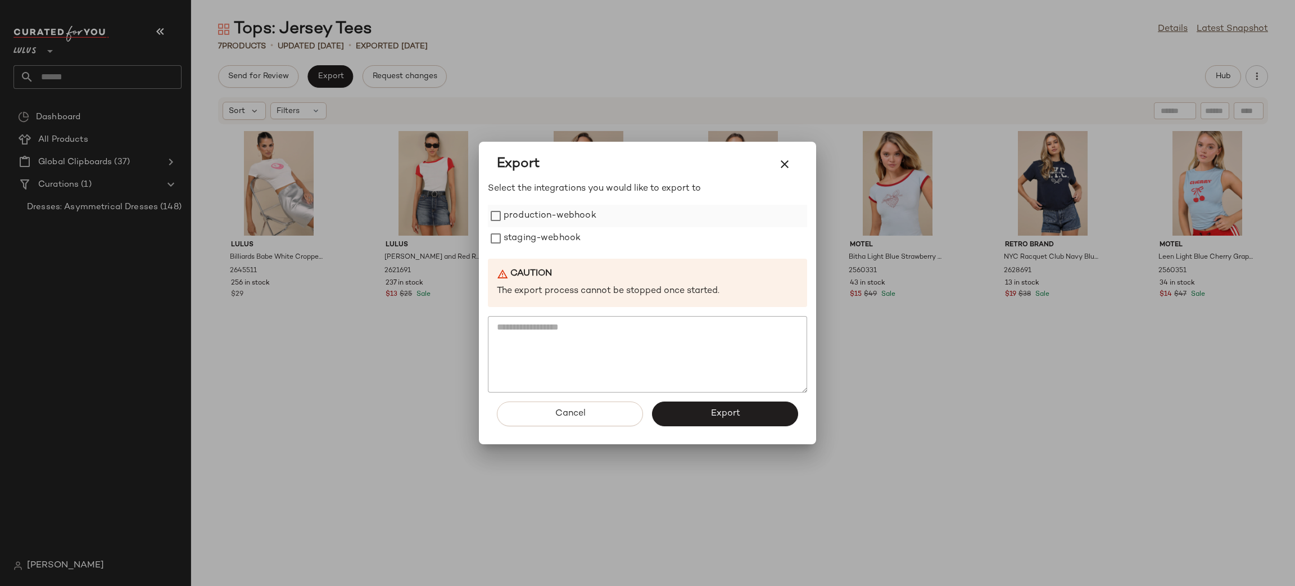
click at [530, 218] on label "production-webhook" at bounding box center [550, 216] width 93 height 22
click at [555, 242] on label "staging-webhook" at bounding box center [542, 238] width 77 height 22
click at [720, 409] on span "Export" at bounding box center [725, 413] width 30 height 11
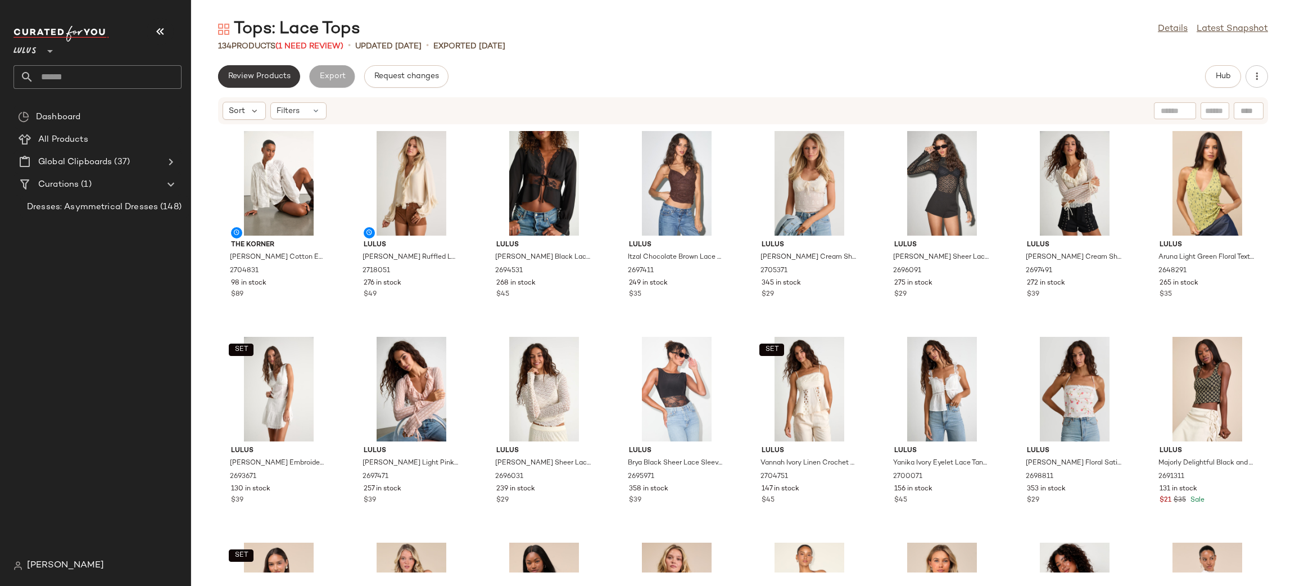
click at [256, 74] on span "Review Products" at bounding box center [259, 76] width 63 height 9
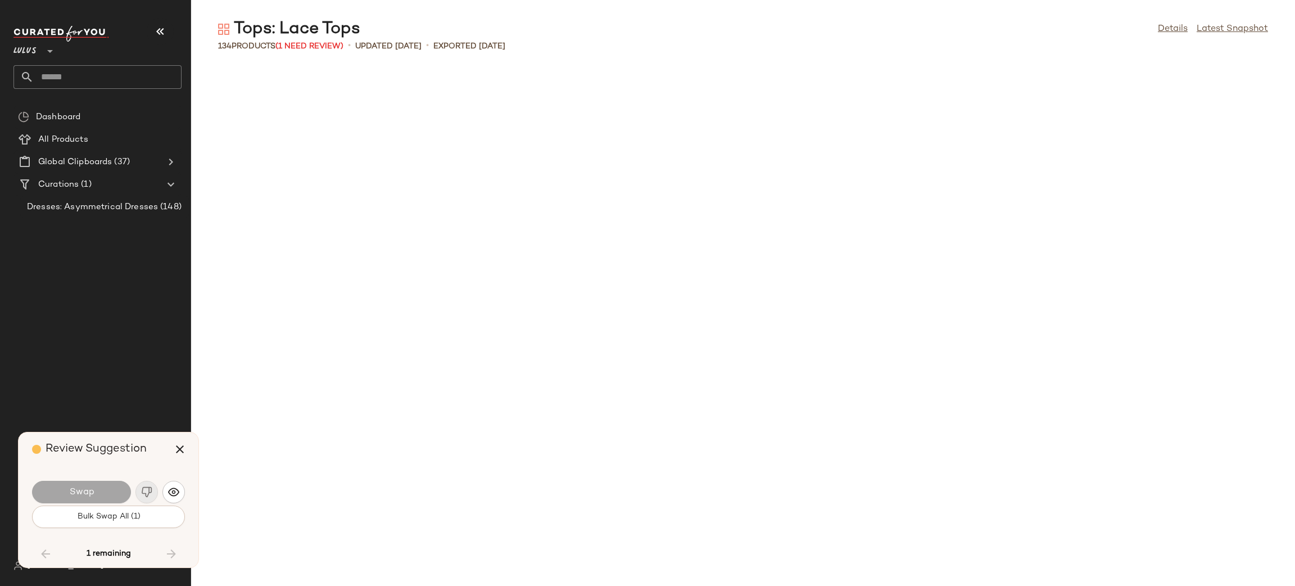
scroll to position [1851, 0]
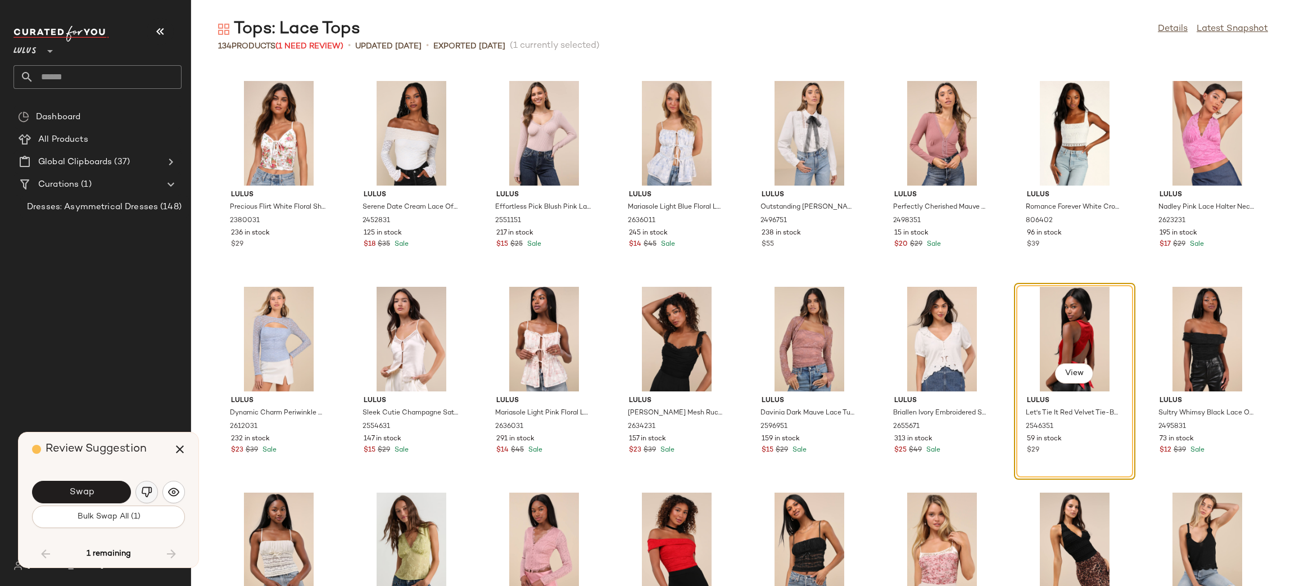
click at [146, 490] on img "button" at bounding box center [146, 491] width 11 height 11
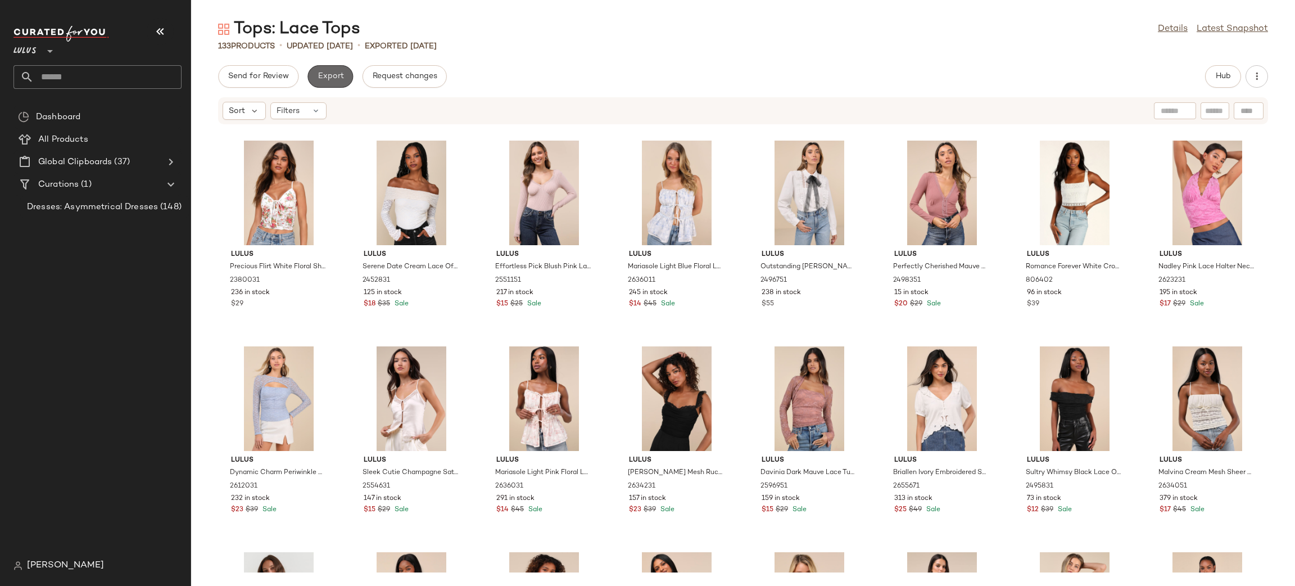
click at [337, 73] on span "Export" at bounding box center [330, 76] width 26 height 9
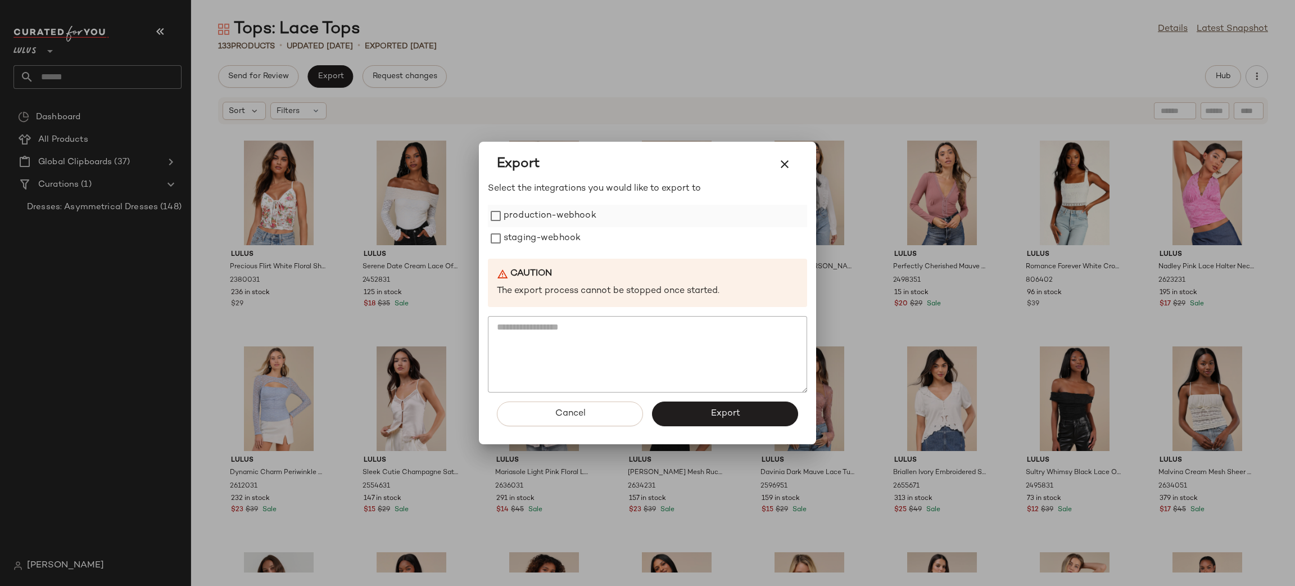
click at [536, 214] on label "production-webhook" at bounding box center [550, 216] width 93 height 22
click at [547, 233] on label "staging-webhook" at bounding box center [542, 238] width 77 height 22
click at [740, 408] on button "Export" at bounding box center [725, 413] width 146 height 25
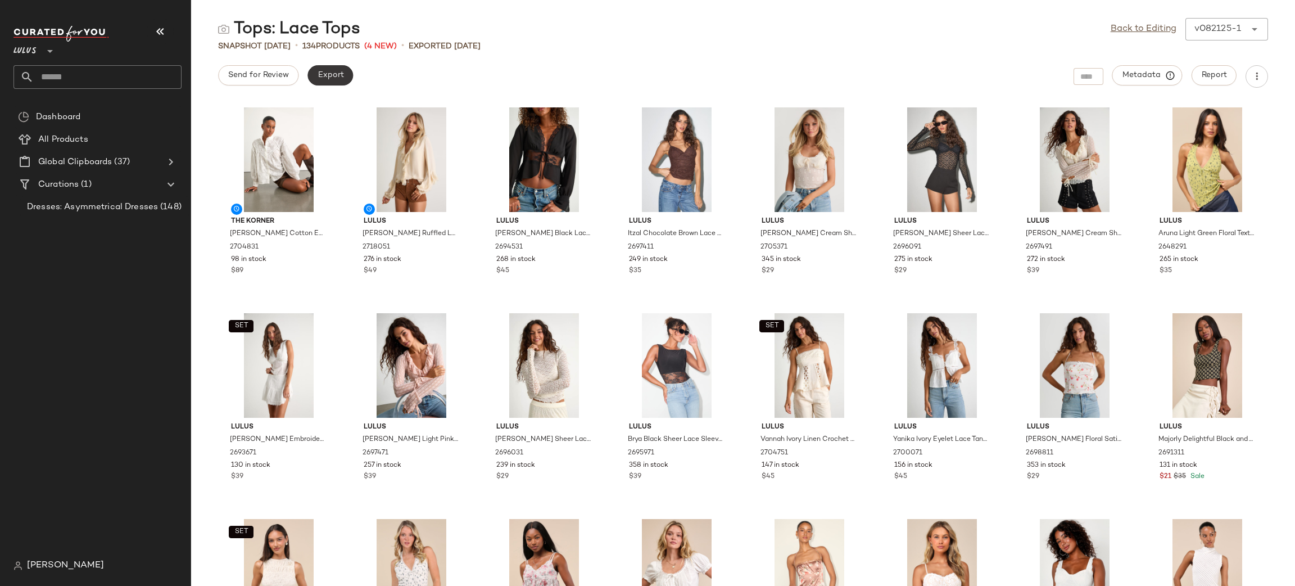
click at [332, 72] on span "Export" at bounding box center [330, 75] width 26 height 9
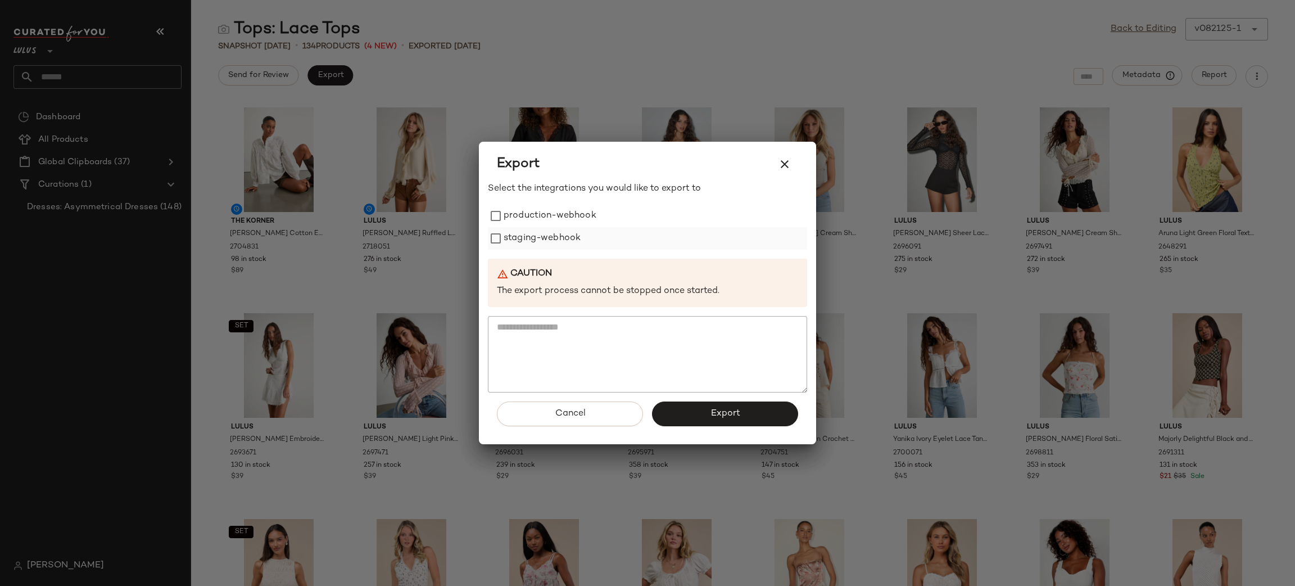
click at [556, 229] on label "staging-webhook" at bounding box center [542, 238] width 77 height 22
click at [540, 217] on label "production-webhook" at bounding box center [550, 216] width 93 height 22
click at [701, 410] on button "Export" at bounding box center [725, 413] width 146 height 25
